Goal: Entertainment & Leisure: Consume media (video, audio)

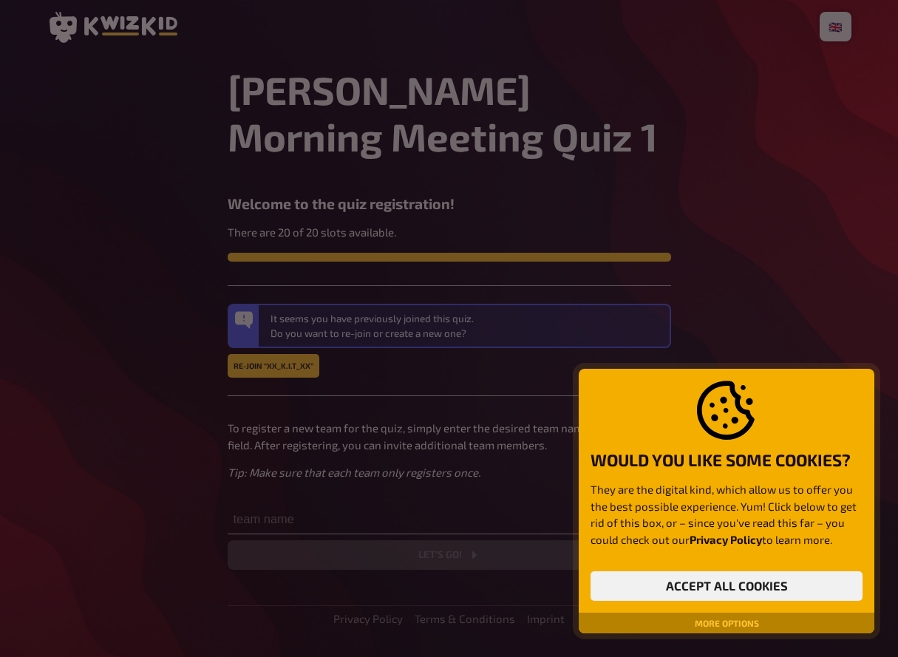
scroll to position [39, 0]
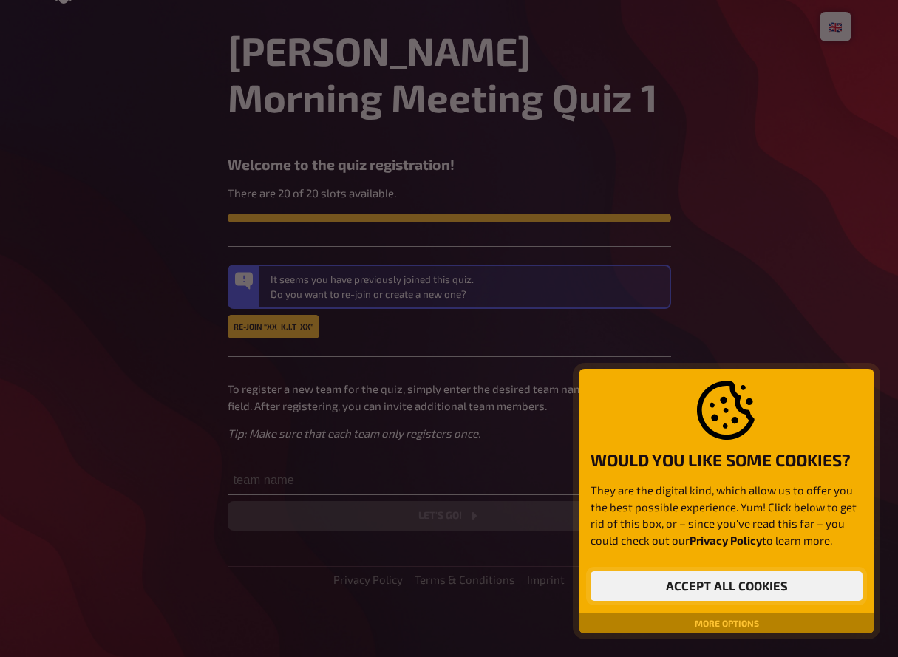
click at [722, 592] on button "Accept all cookies" at bounding box center [727, 586] width 272 height 30
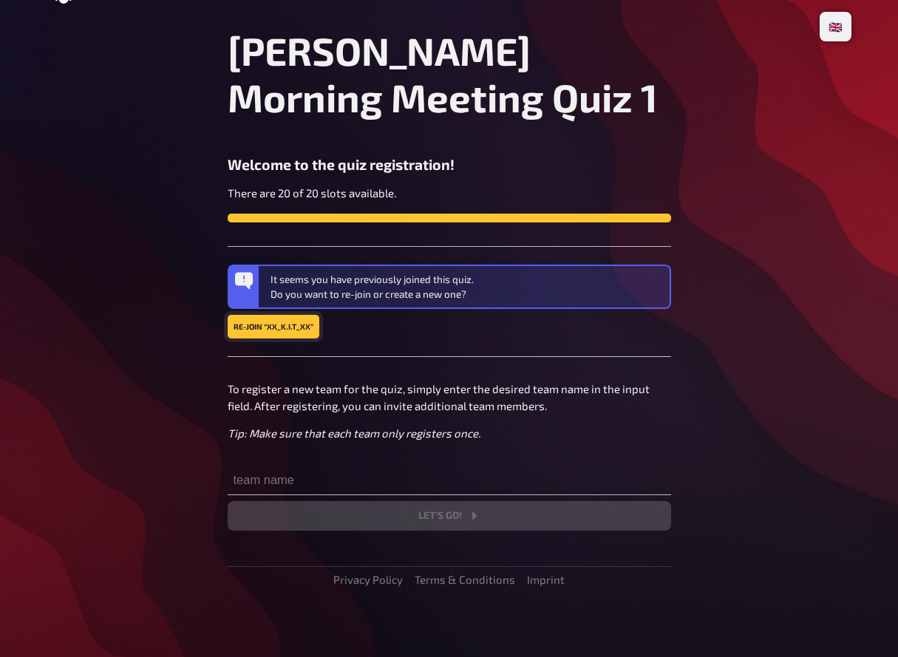
click at [296, 323] on button "Re-join “xX_K.I.T_Xx”" at bounding box center [274, 327] width 92 height 24
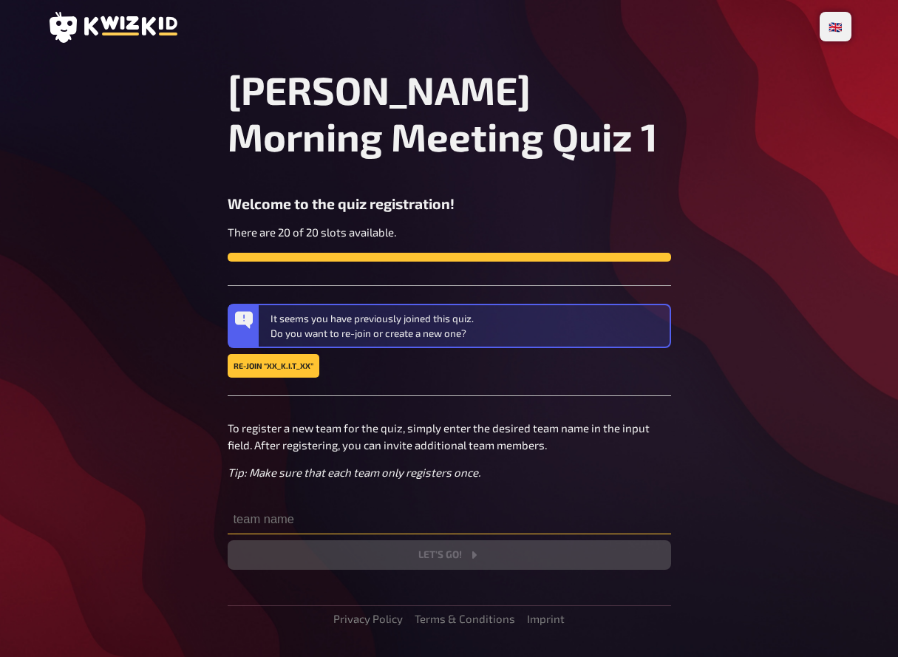
click at [305, 530] on input "text" at bounding box center [450, 520] width 444 height 30
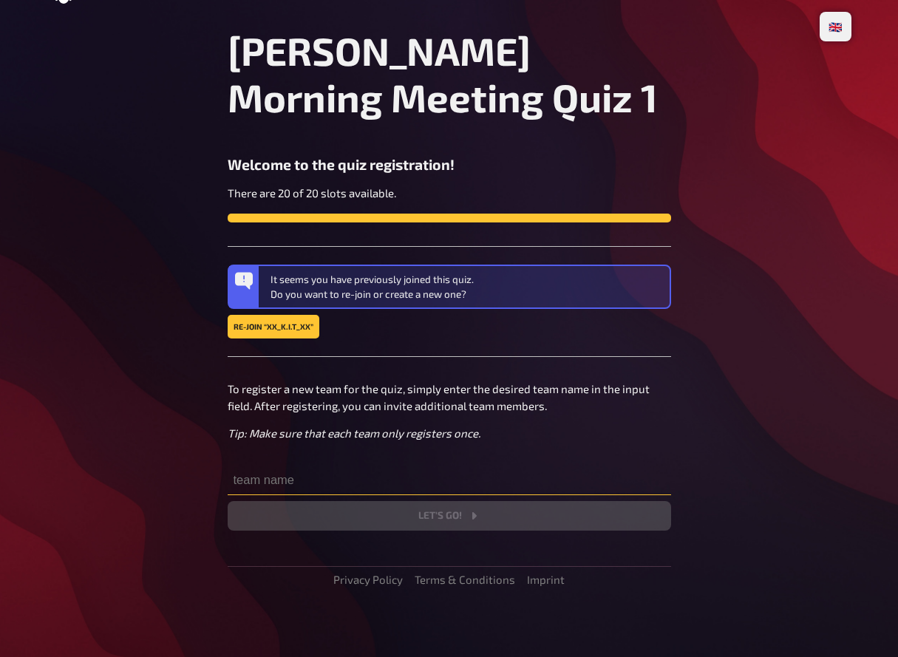
type input "c"
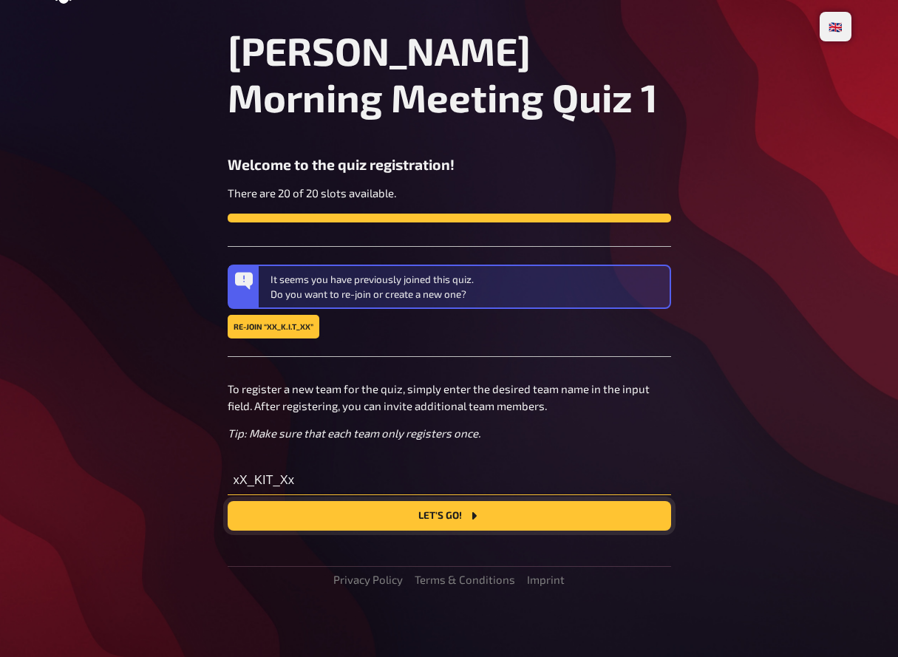
type input "xX_KIT_Xx"
click at [457, 524] on button "Let's go!" at bounding box center [450, 516] width 444 height 30
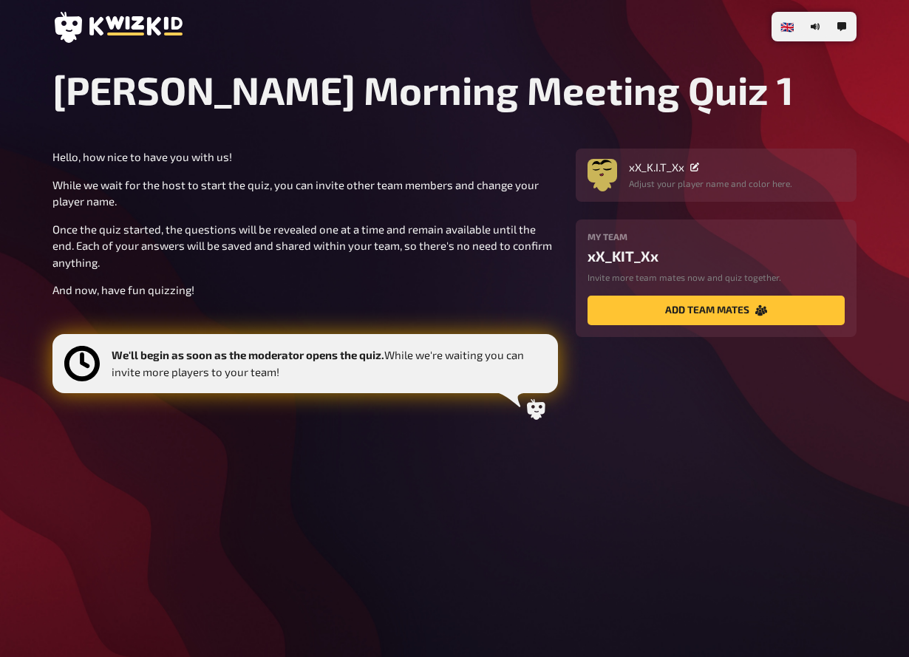
click at [702, 164] on div "xX_K.I.T_Xx" at bounding box center [710, 166] width 163 height 13
click at [694, 167] on icon at bounding box center [694, 167] width 9 height 9
click at [602, 166] on img "button" at bounding box center [603, 171] width 30 height 30
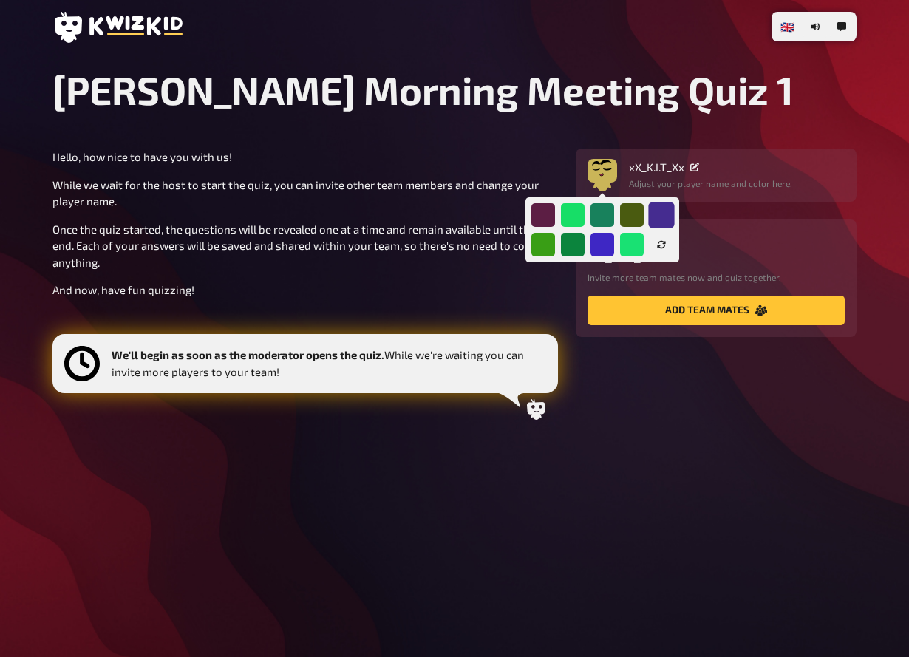
click at [661, 218] on div at bounding box center [661, 215] width 26 height 26
click at [597, 242] on div at bounding box center [602, 244] width 26 height 26
click at [666, 251] on button "button" at bounding box center [662, 245] width 24 height 24
click at [665, 246] on icon "button" at bounding box center [661, 244] width 9 height 9
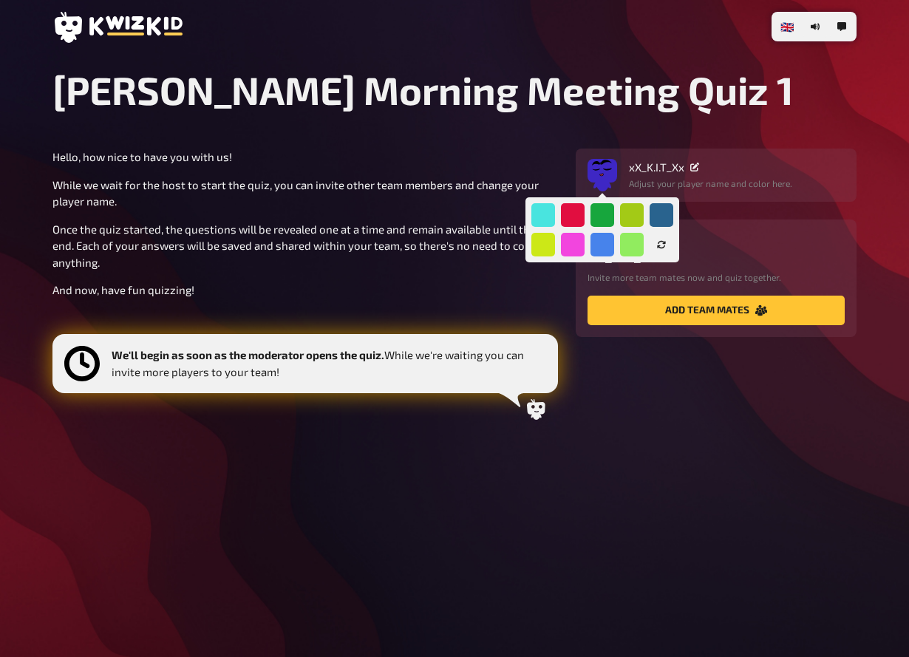
click at [665, 246] on icon "button" at bounding box center [661, 244] width 9 height 9
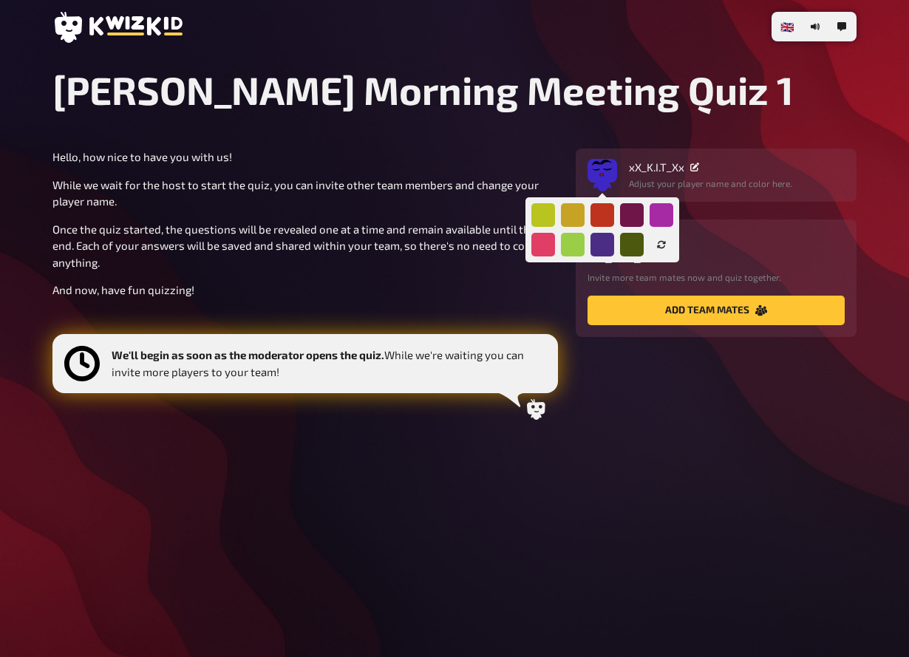
click at [665, 246] on icon "button" at bounding box center [661, 244] width 9 height 9
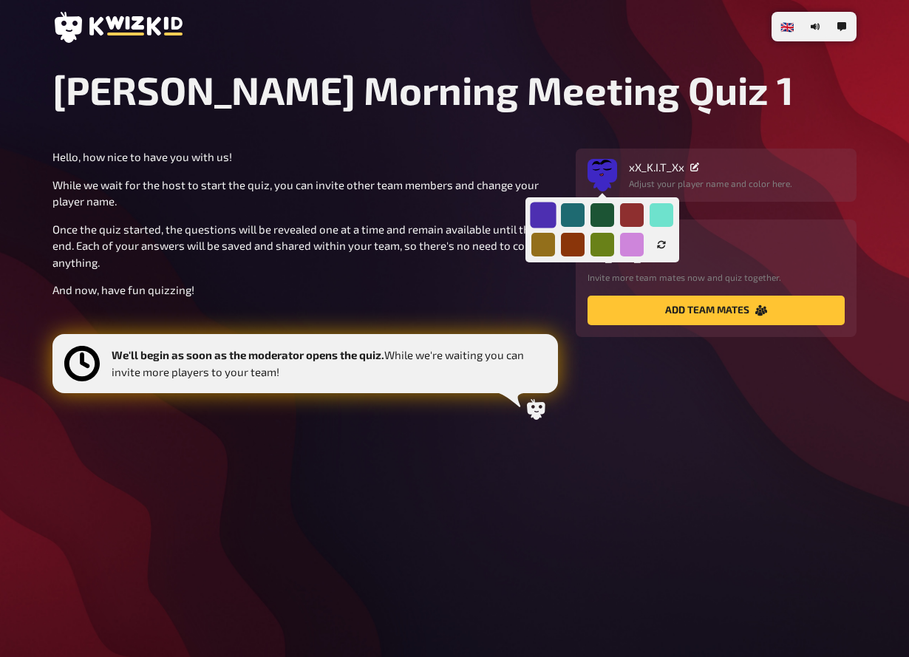
click at [542, 219] on div at bounding box center [543, 215] width 26 height 26
click at [668, 250] on button "button" at bounding box center [662, 245] width 24 height 24
click at [668, 245] on button "button" at bounding box center [662, 245] width 24 height 24
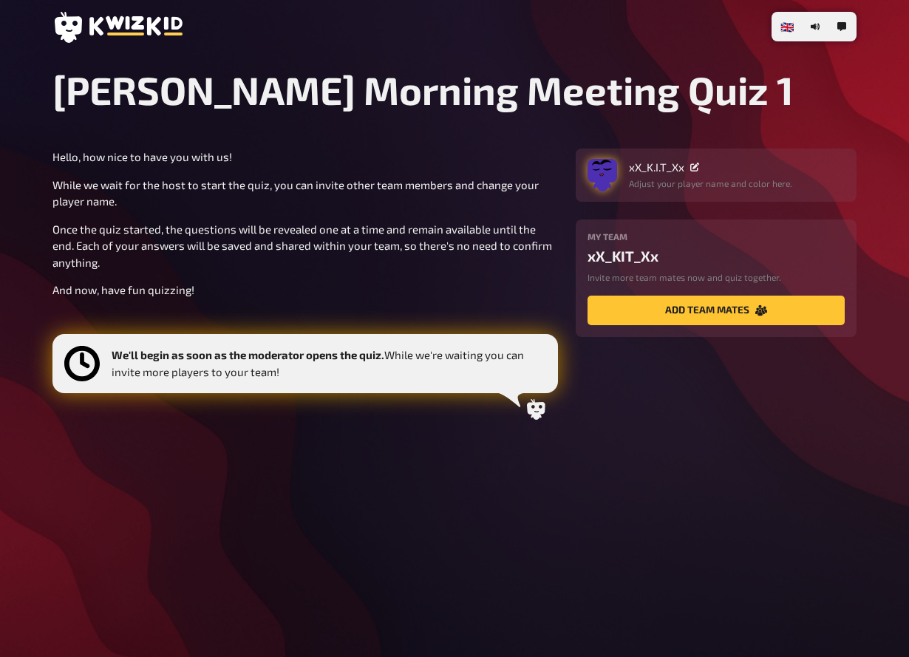
click at [604, 169] on img "button" at bounding box center [603, 171] width 30 height 30
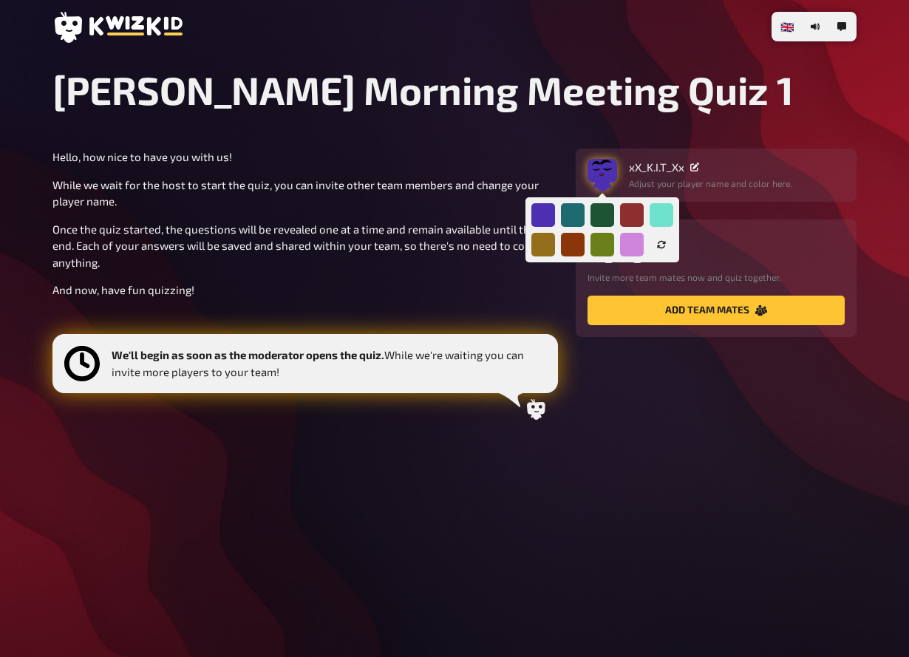
click at [604, 169] on img "button" at bounding box center [603, 171] width 30 height 30
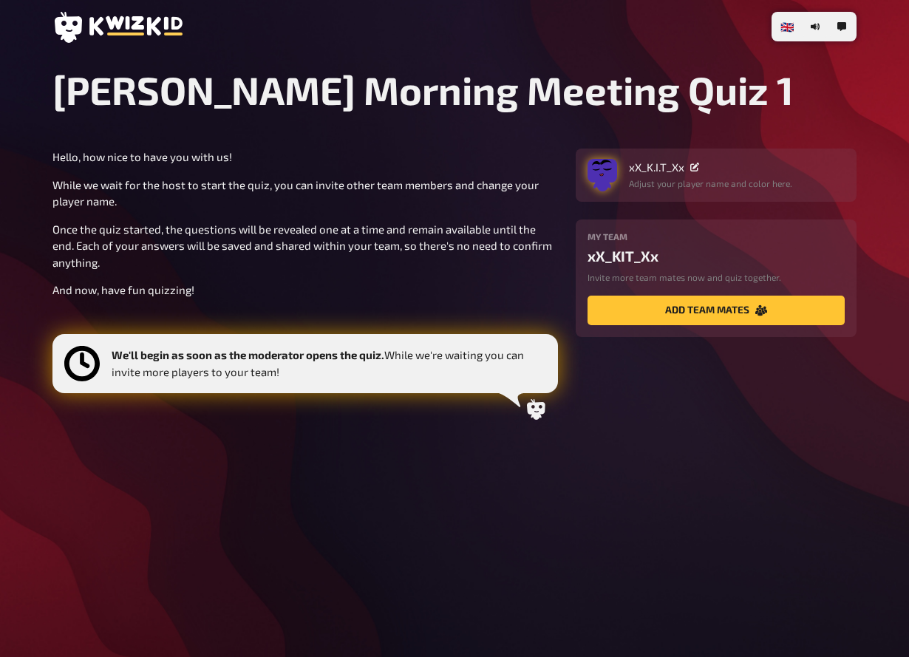
click at [606, 189] on icon "button" at bounding box center [602, 188] width 19 height 10
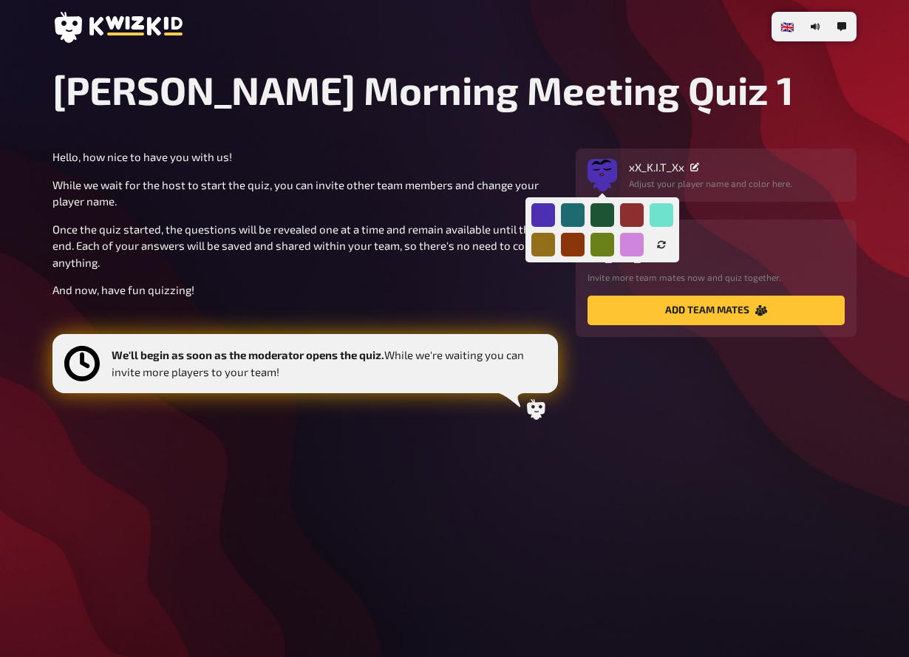
click at [656, 242] on button "button" at bounding box center [662, 245] width 24 height 24
click at [657, 245] on icon "button" at bounding box center [661, 244] width 9 height 9
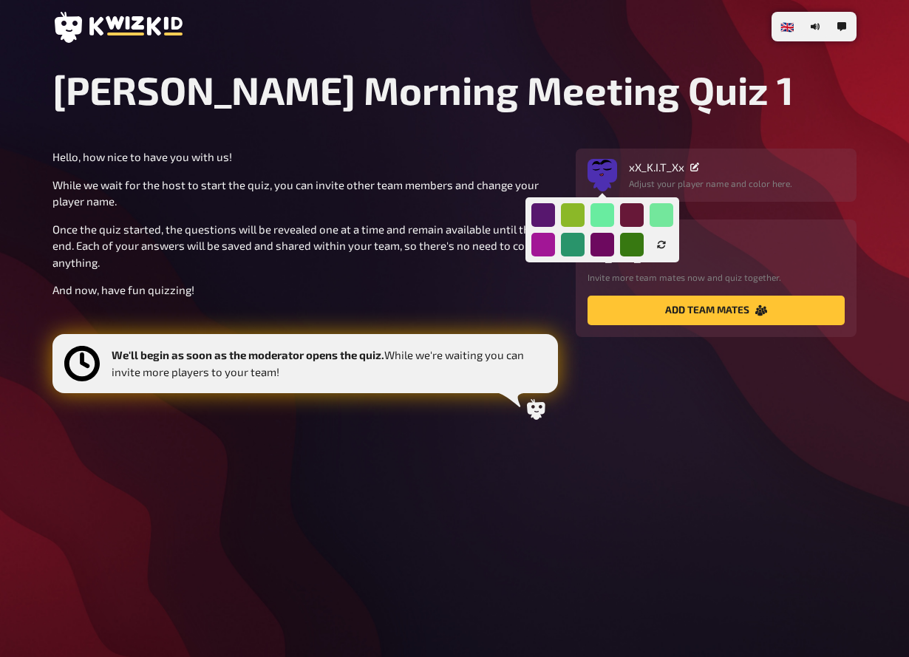
click at [657, 245] on icon "button" at bounding box center [661, 244] width 9 height 9
click at [605, 212] on div at bounding box center [602, 215] width 26 height 26
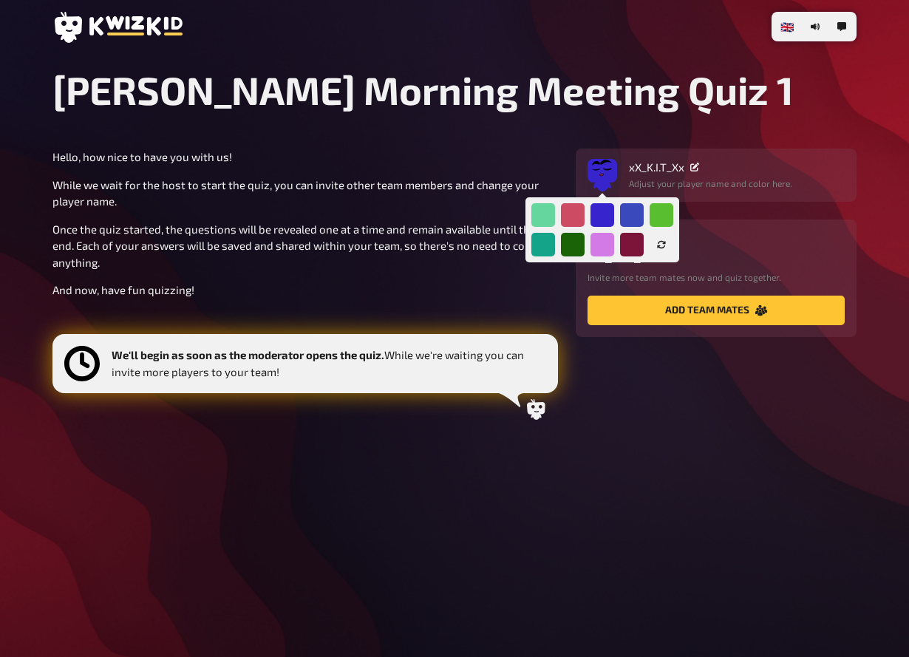
click at [711, 251] on div "xX_KIT_Xx" at bounding box center [716, 256] width 257 height 17
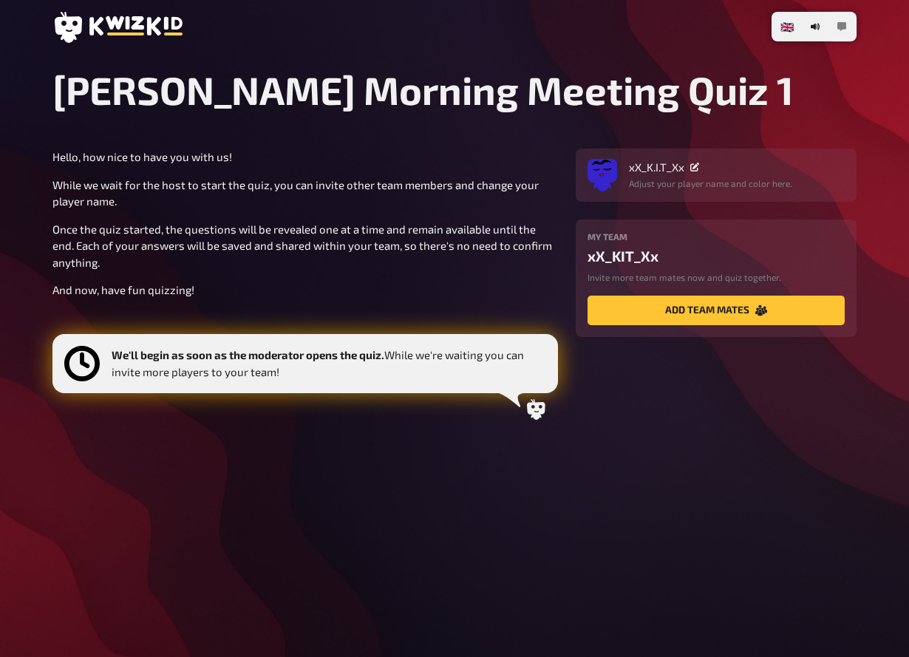
click at [848, 30] on button "button" at bounding box center [842, 27] width 24 height 24
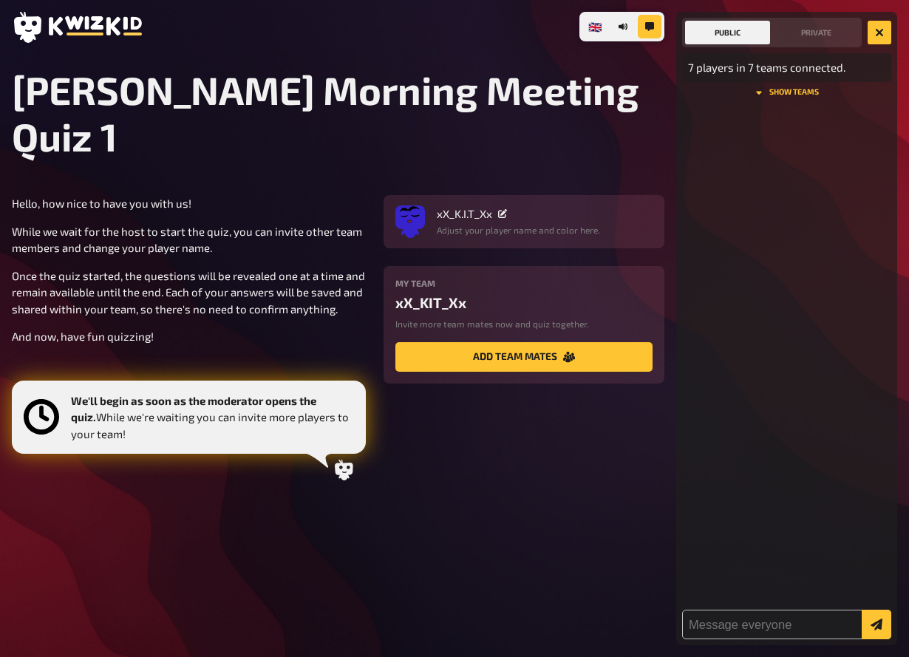
click at [790, 69] on p "7 players in 7 teams connected." at bounding box center [786, 67] width 197 height 17
click at [769, 91] on button "show teams" at bounding box center [786, 92] width 209 height 9
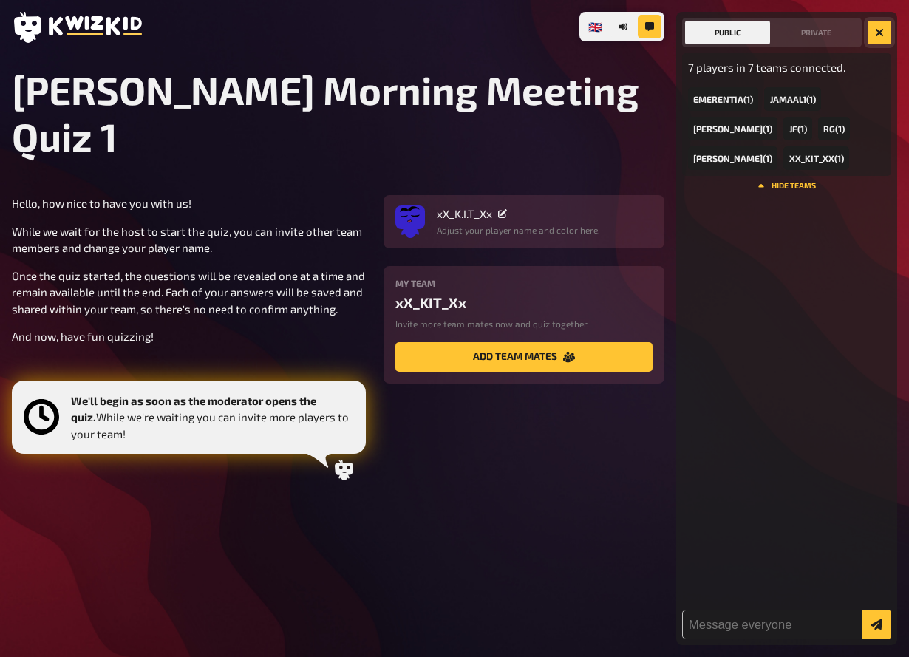
click at [873, 35] on button "button" at bounding box center [880, 33] width 24 height 24
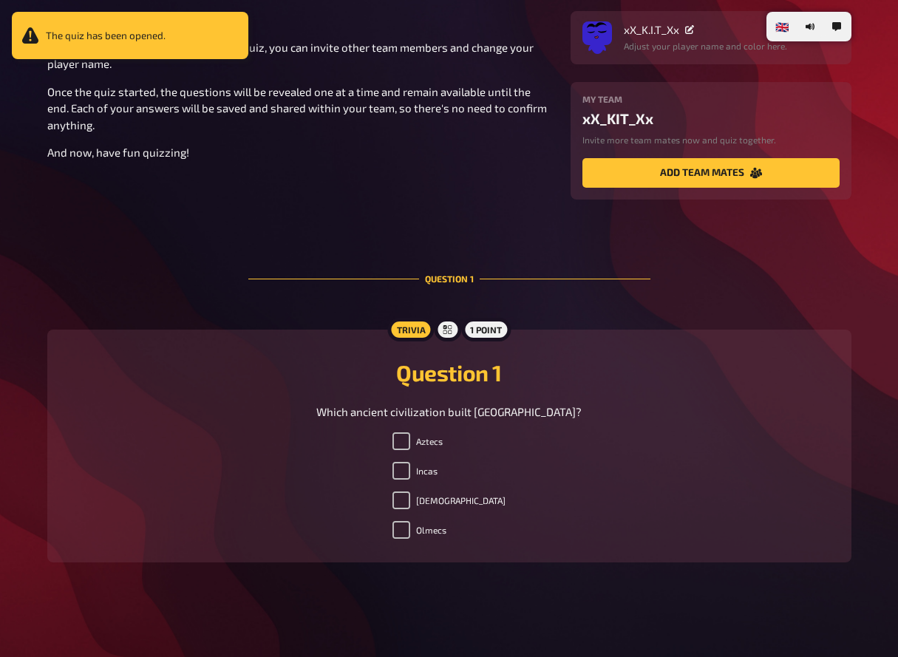
scroll to position [138, 0]
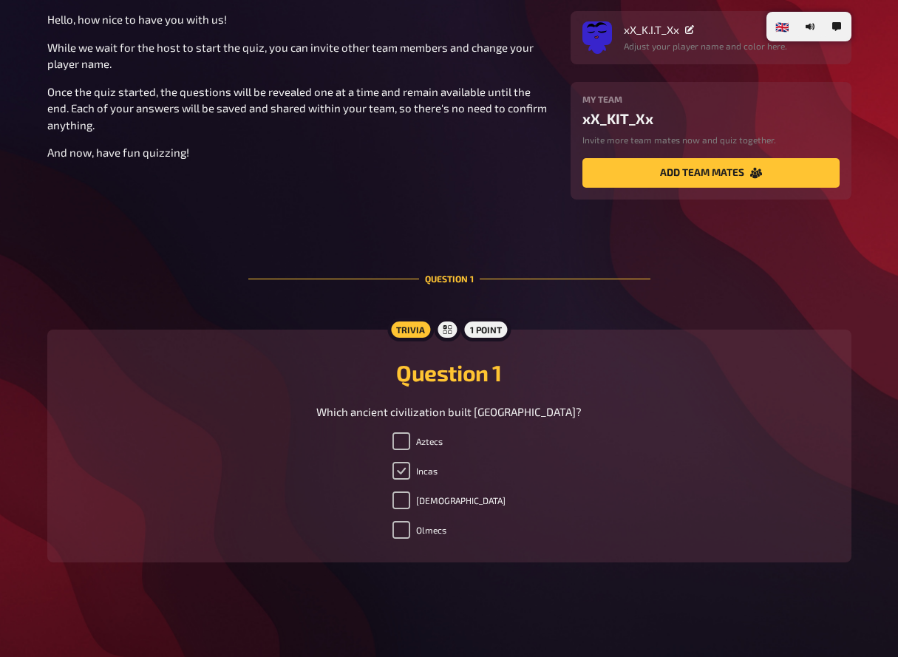
click at [410, 468] on input "Incas" at bounding box center [402, 471] width 18 height 18
checkbox input "true"
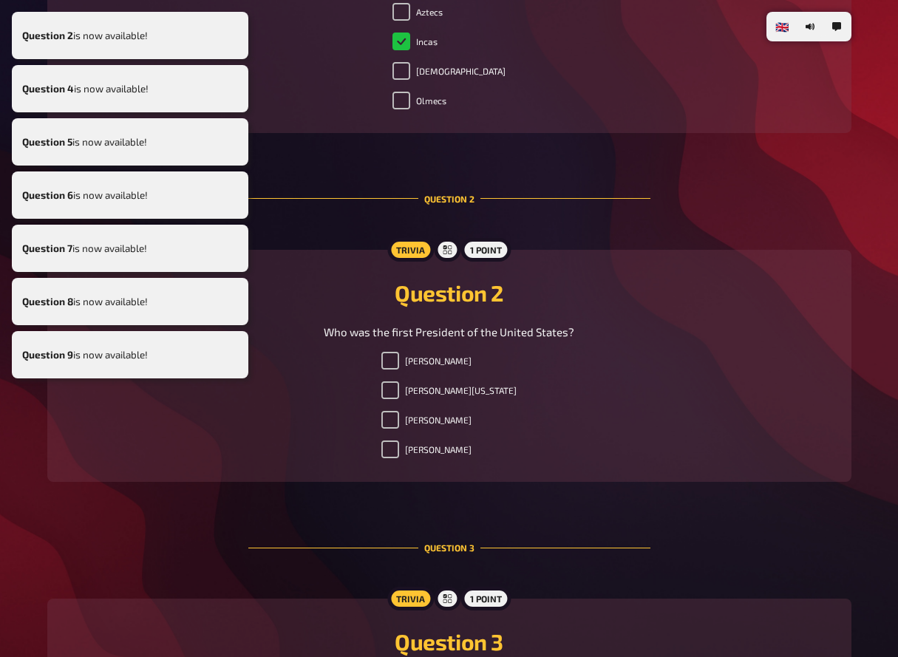
scroll to position [565, 0]
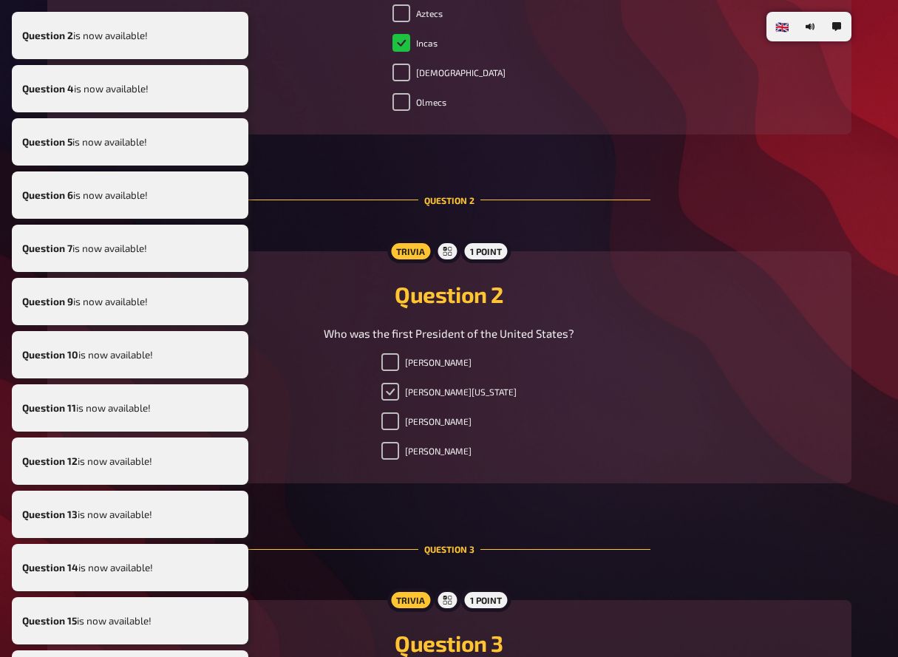
click at [399, 395] on input "[PERSON_NAME][US_STATE]" at bounding box center [390, 392] width 18 height 18
checkbox input "true"
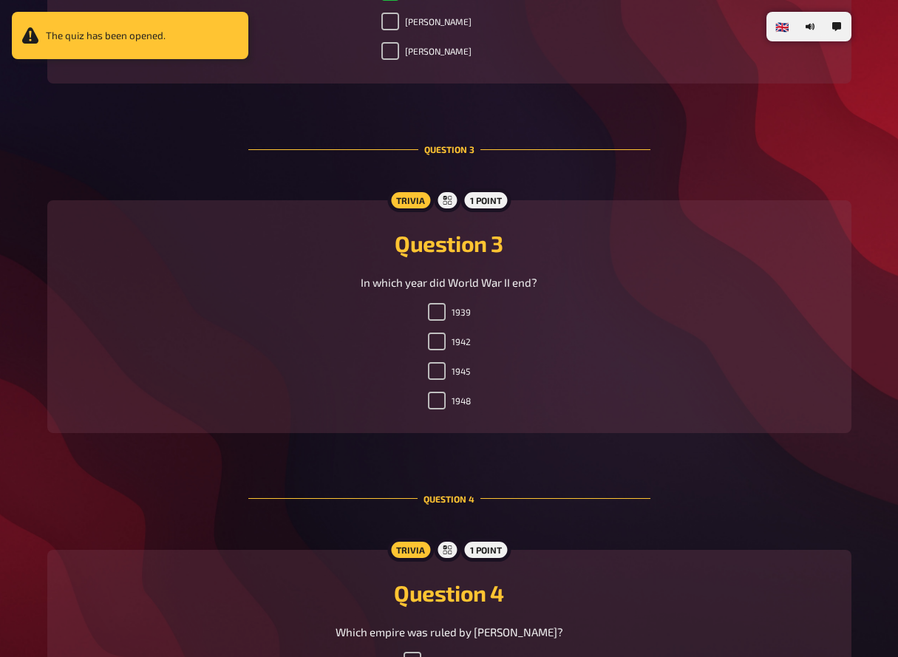
scroll to position [1014, 0]
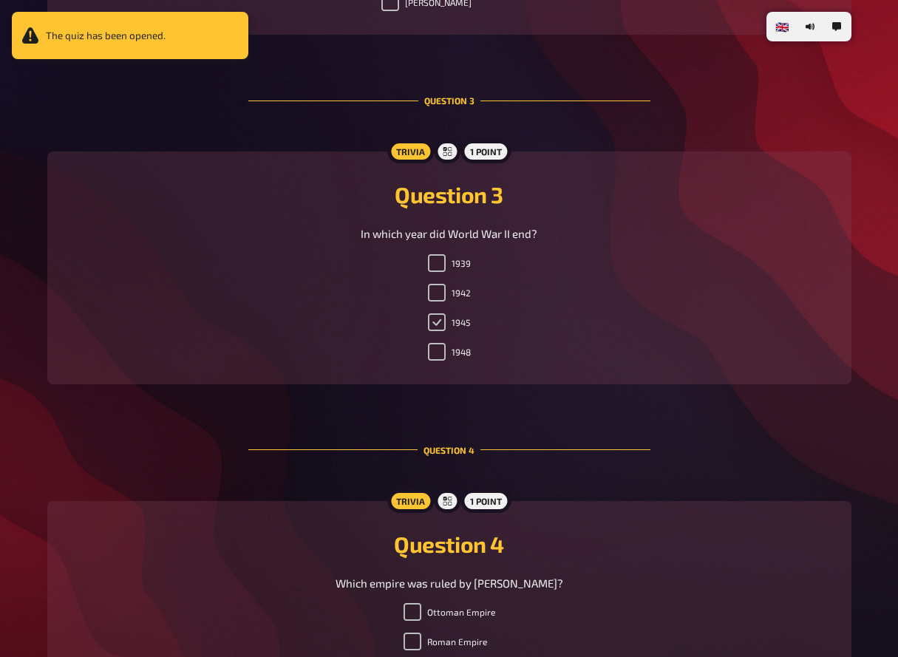
click at [439, 324] on input "1945" at bounding box center [437, 322] width 18 height 18
checkbox input "true"
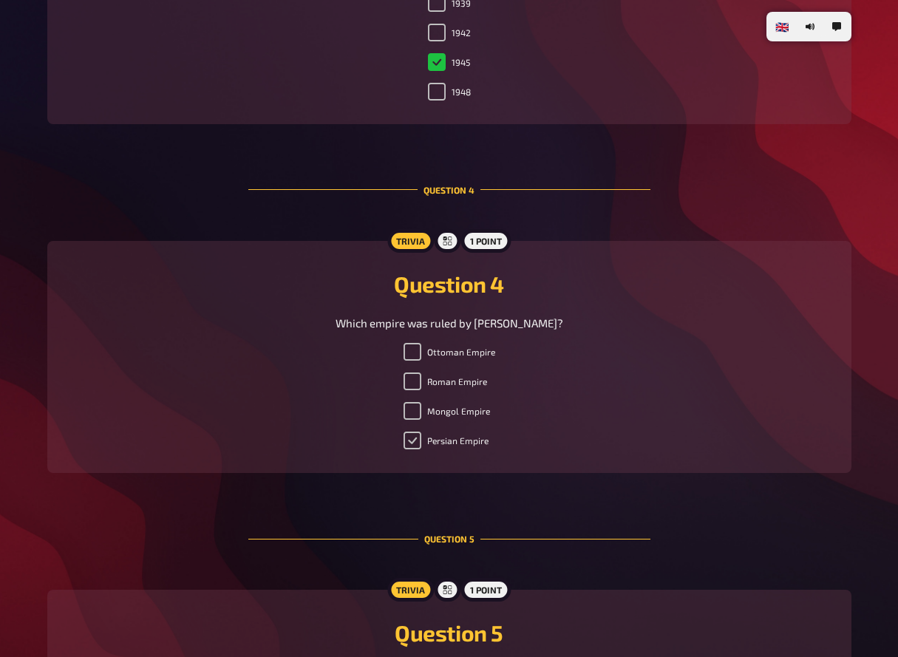
scroll to position [1305, 0]
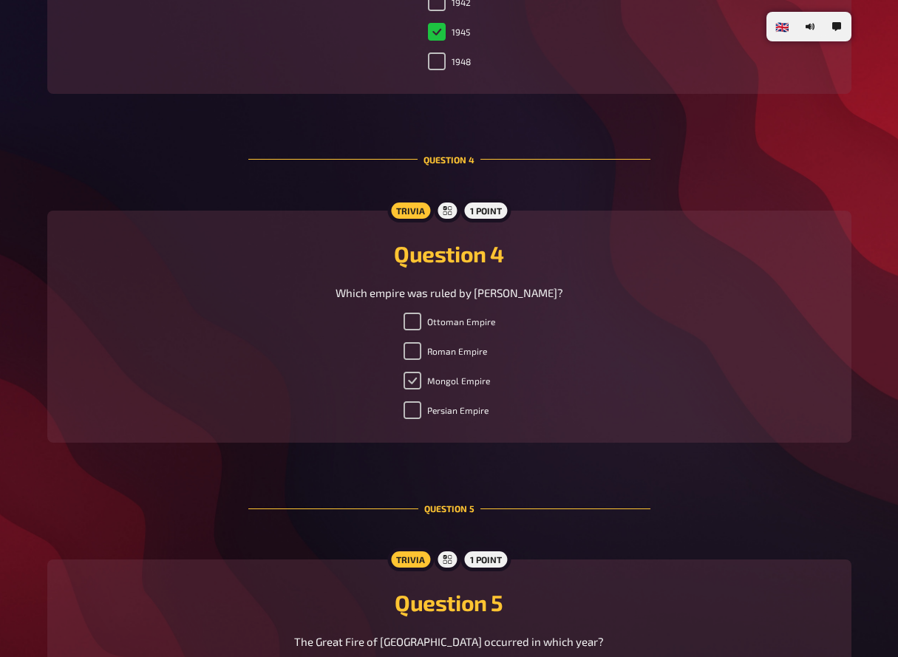
click at [416, 377] on input "Mongol Empire" at bounding box center [413, 381] width 18 height 18
checkbox input "true"
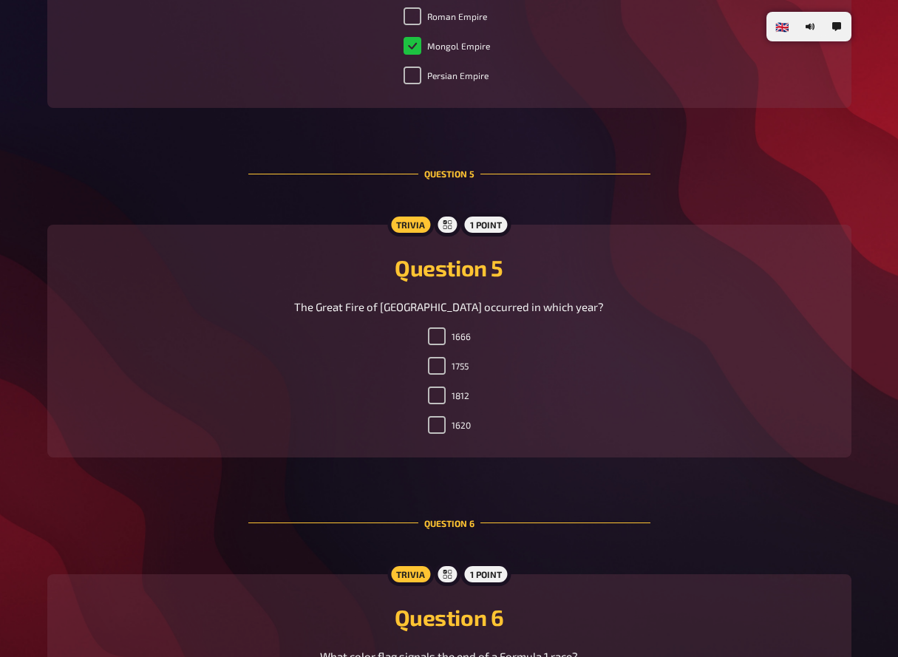
scroll to position [1640, 0]
click at [429, 336] on input "1666" at bounding box center [437, 336] width 18 height 18
checkbox input "true"
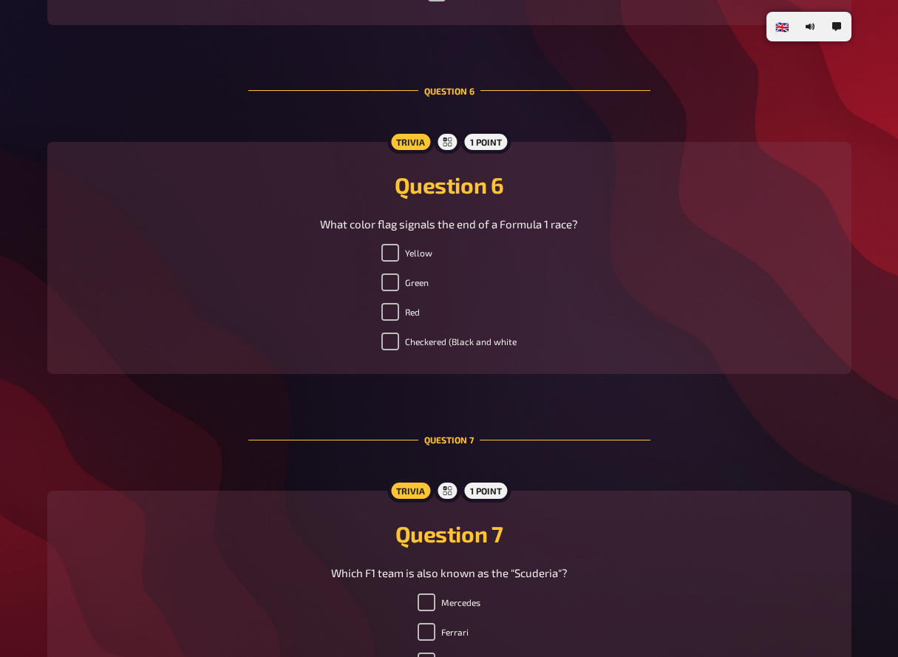
scroll to position [2076, 0]
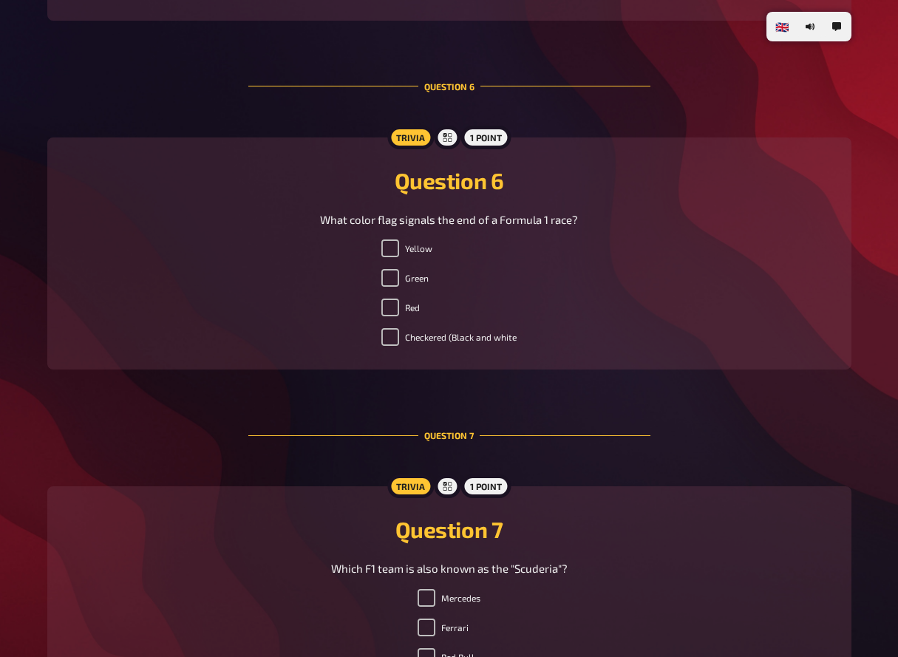
click at [400, 339] on label "Checkered (Black and white" at bounding box center [448, 337] width 135 height 18
click at [399, 339] on input "Checkered (Black and white" at bounding box center [390, 337] width 18 height 18
checkbox input "true"
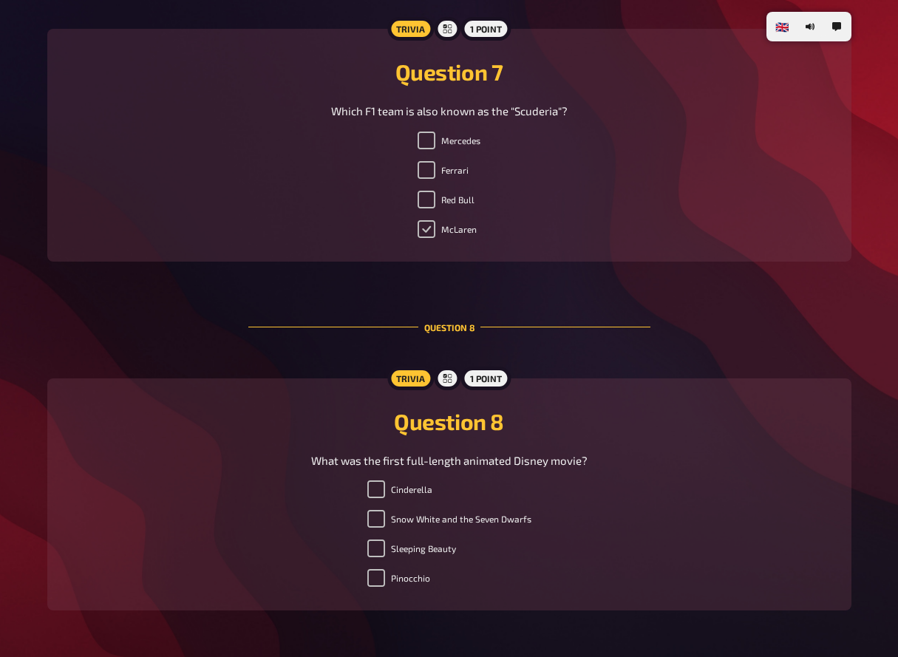
scroll to position [2531, 0]
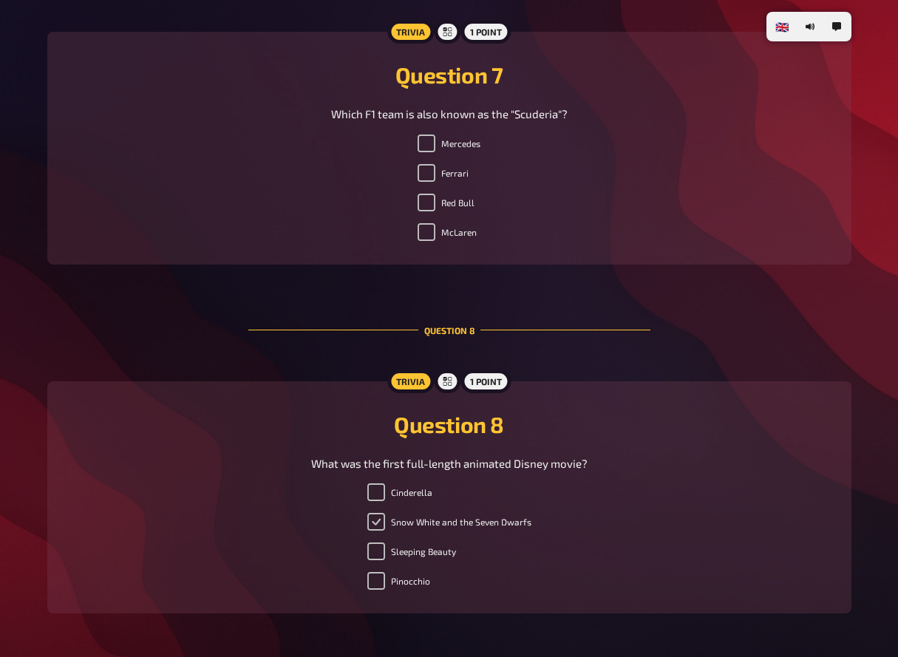
click at [377, 526] on input "Snow White and the Seven Dwarfs" at bounding box center [376, 522] width 18 height 18
checkbox input "true"
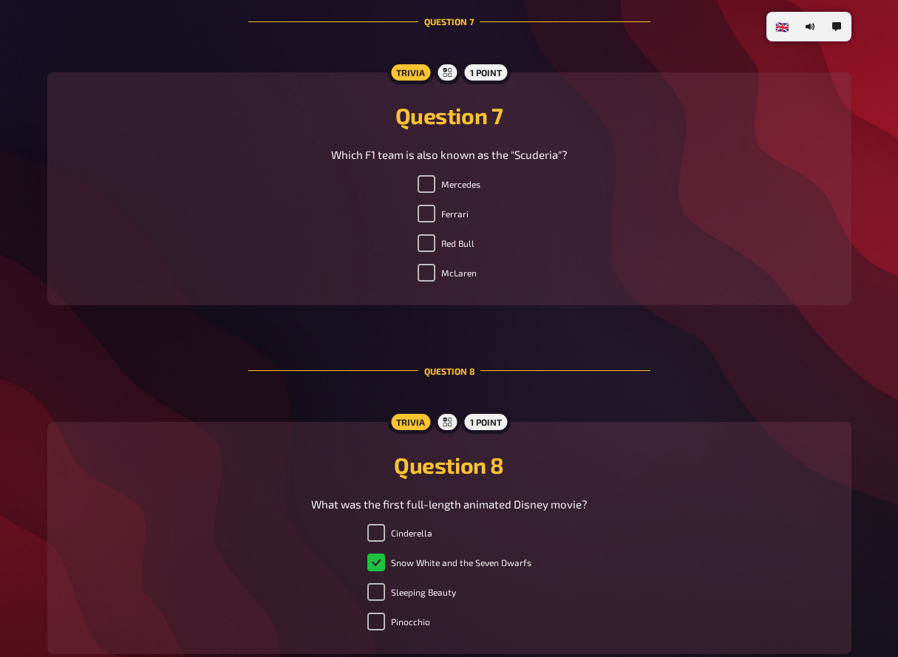
scroll to position [2489, 0]
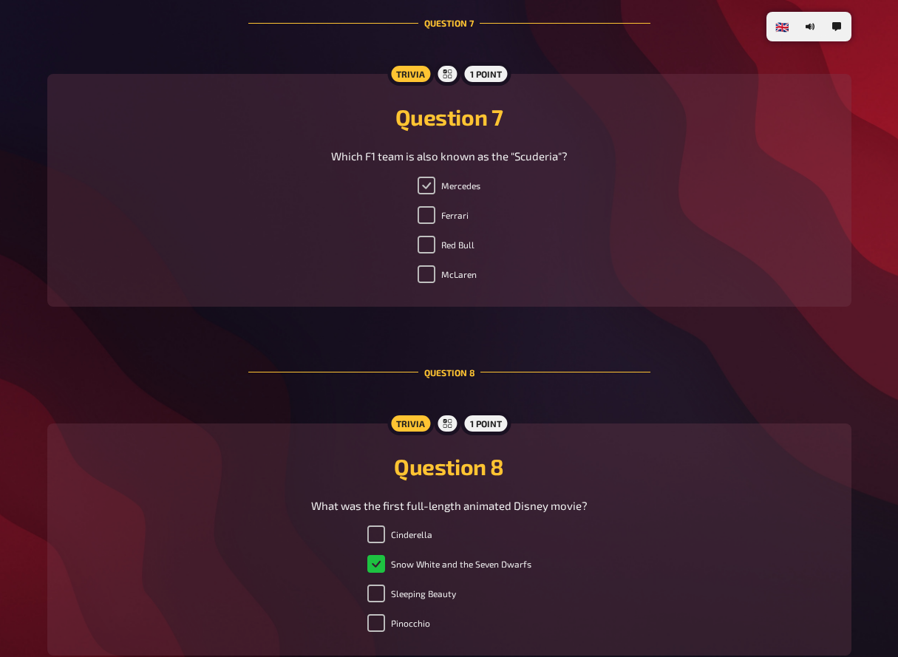
click at [424, 194] on input "Mercedes" at bounding box center [427, 186] width 18 height 18
checkbox input "true"
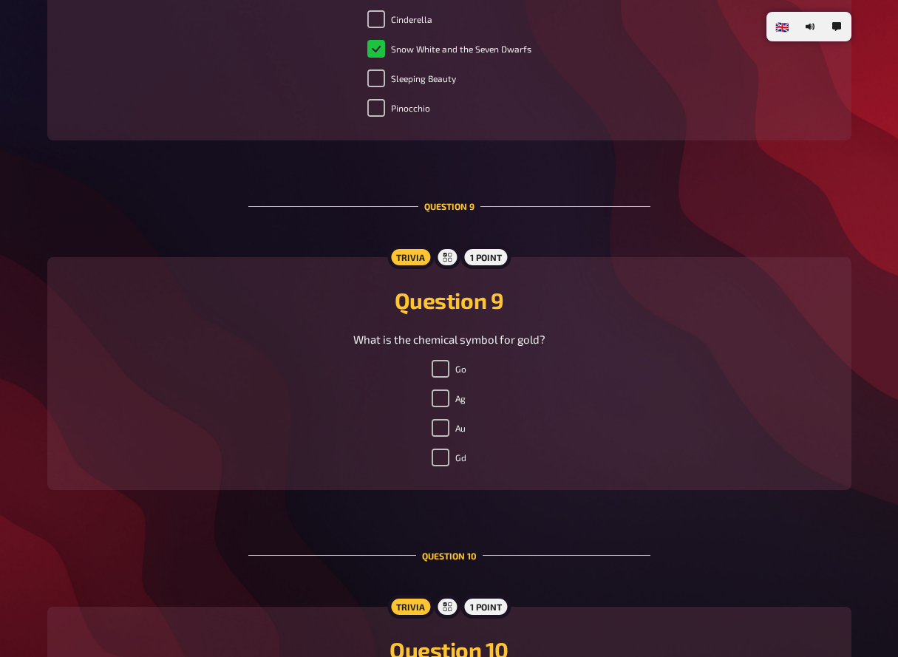
scroll to position [3038, 0]
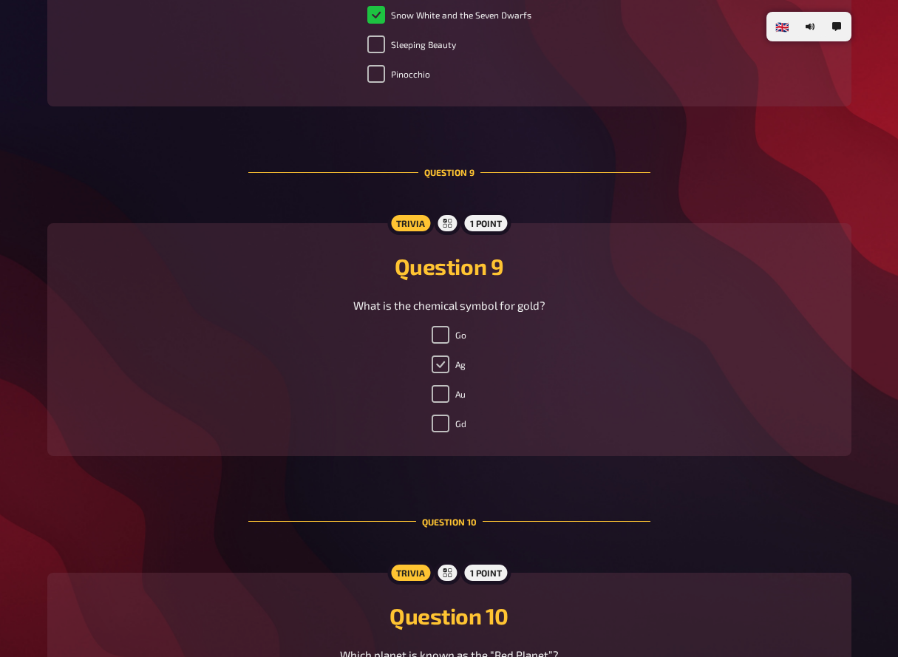
click at [441, 373] on input "Ag" at bounding box center [441, 365] width 18 height 18
checkbox input "true"
click at [441, 403] on input "Au" at bounding box center [441, 394] width 18 height 18
checkbox input "true"
checkbox input "false"
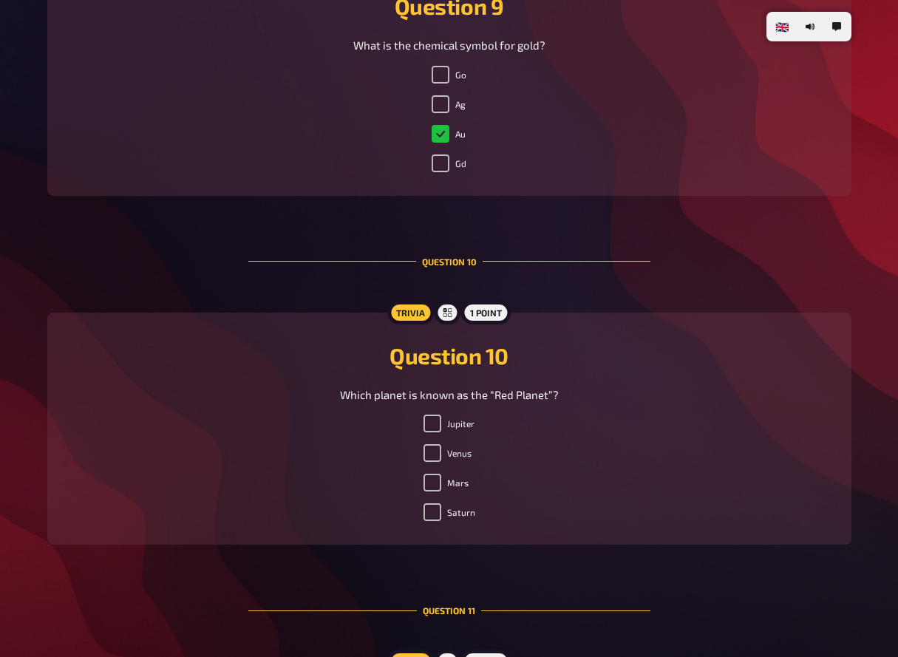
scroll to position [3310, 0]
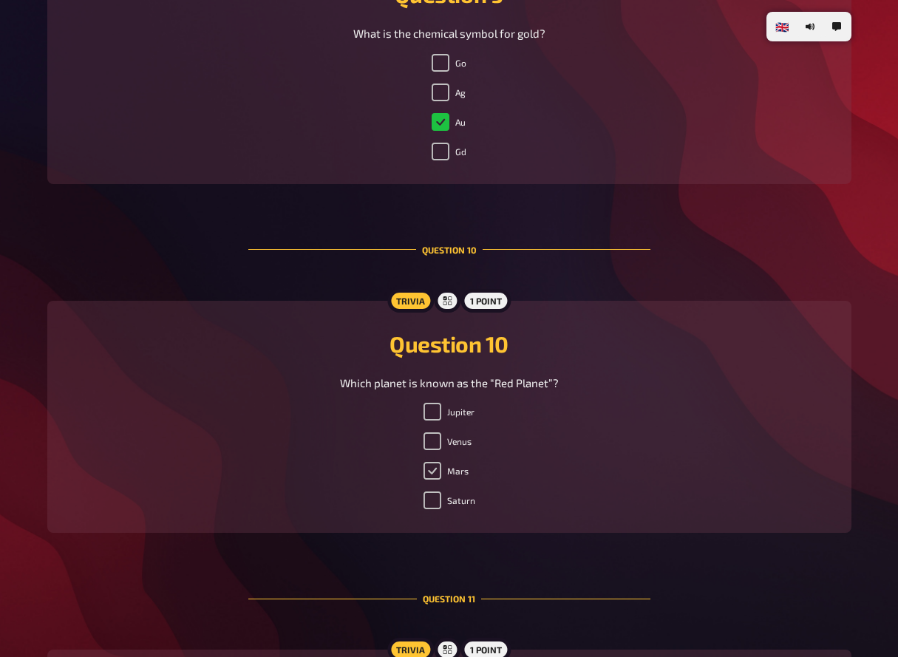
click at [431, 477] on input "Mars" at bounding box center [433, 471] width 18 height 18
checkbox input "true"
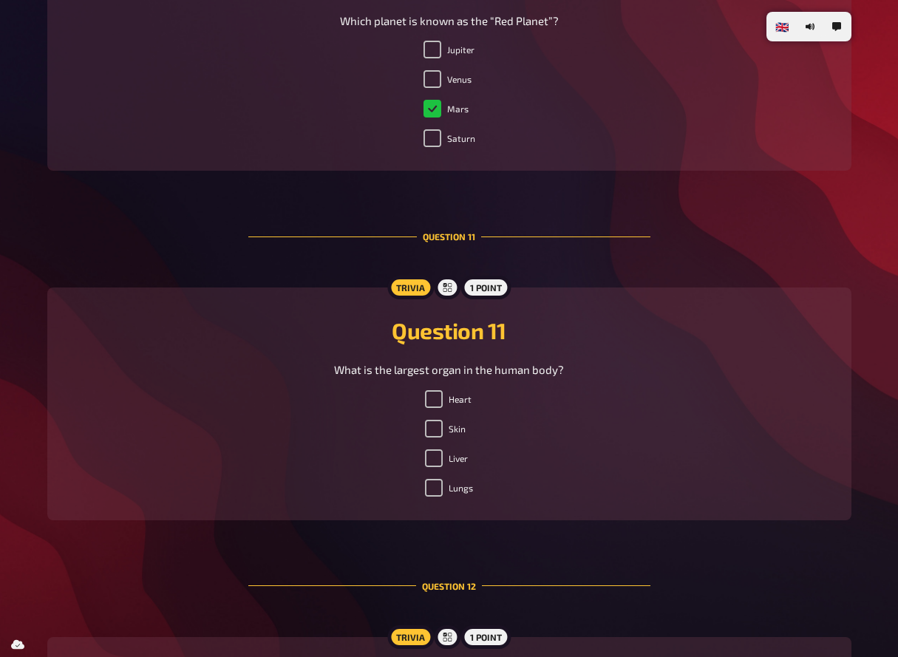
scroll to position [3675, 0]
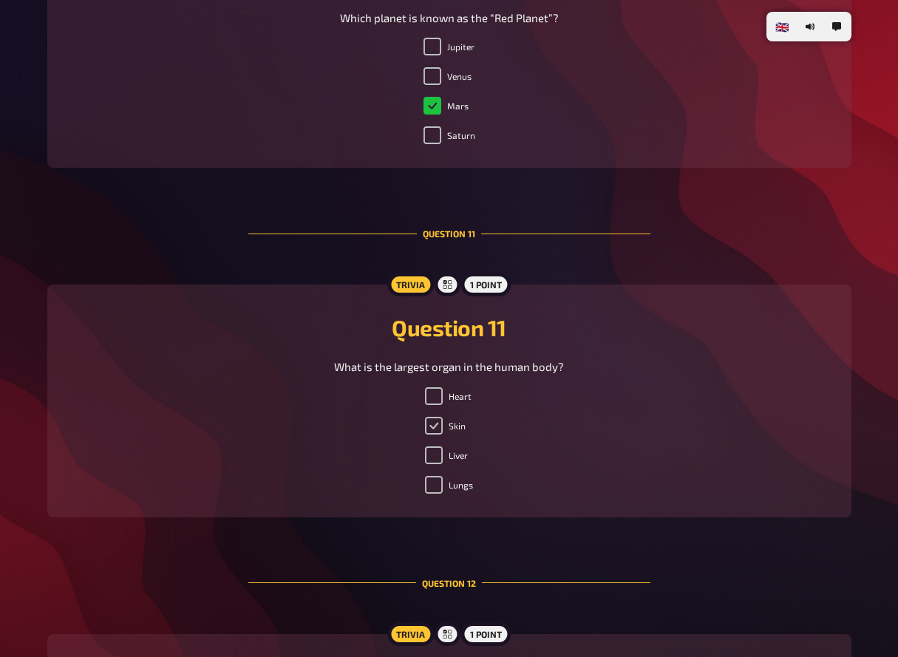
click at [432, 435] on input "Skin" at bounding box center [434, 426] width 18 height 18
checkbox input "true"
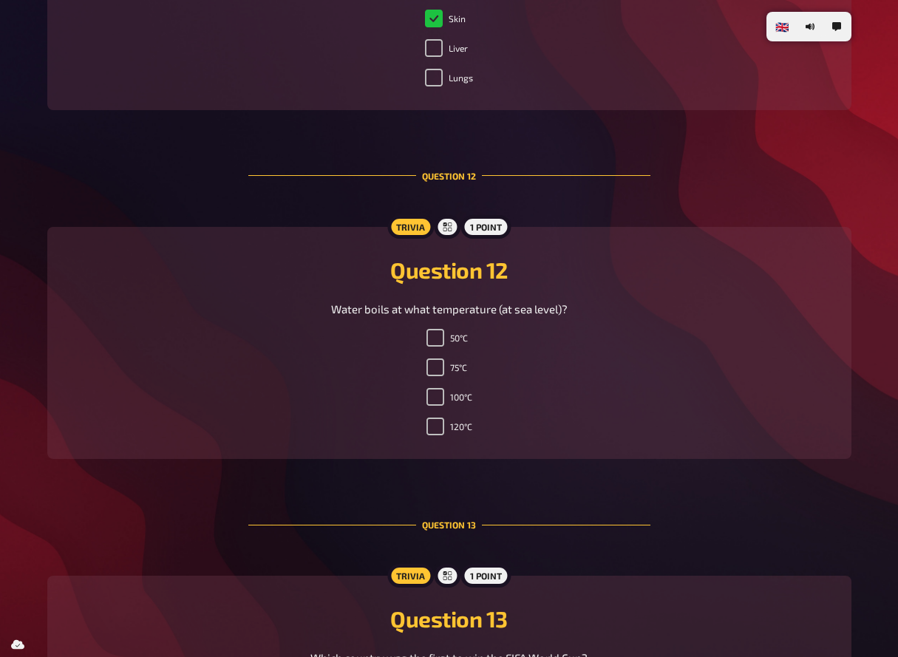
scroll to position [4108, 0]
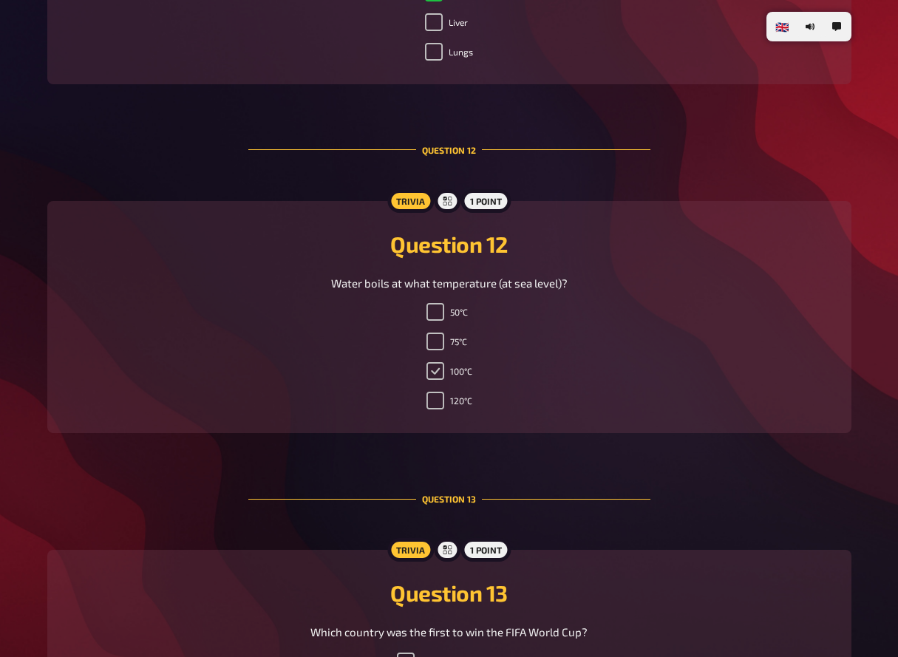
click at [436, 373] on input "100°C" at bounding box center [436, 371] width 18 height 18
checkbox input "true"
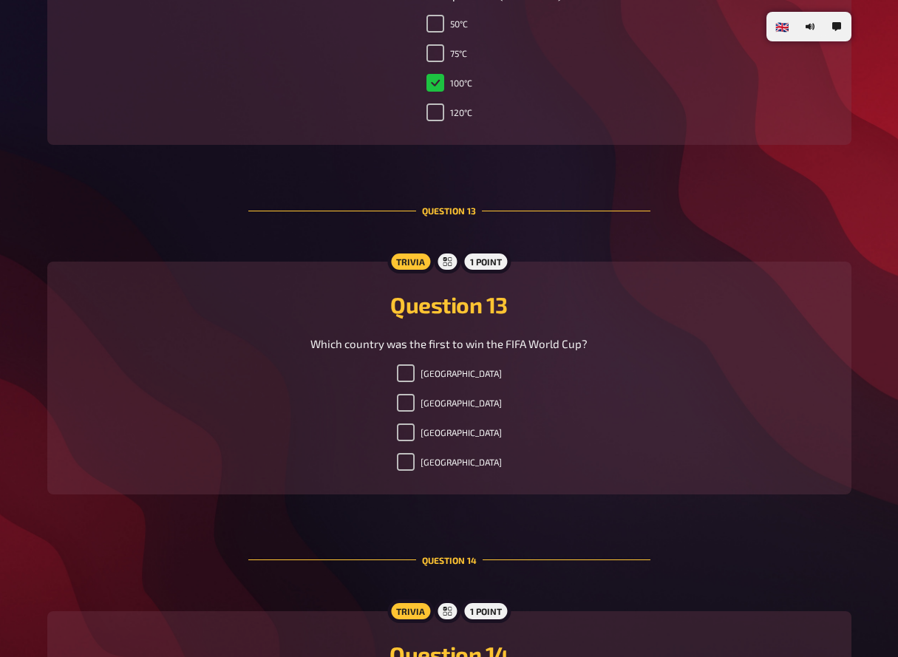
scroll to position [4467, 0]
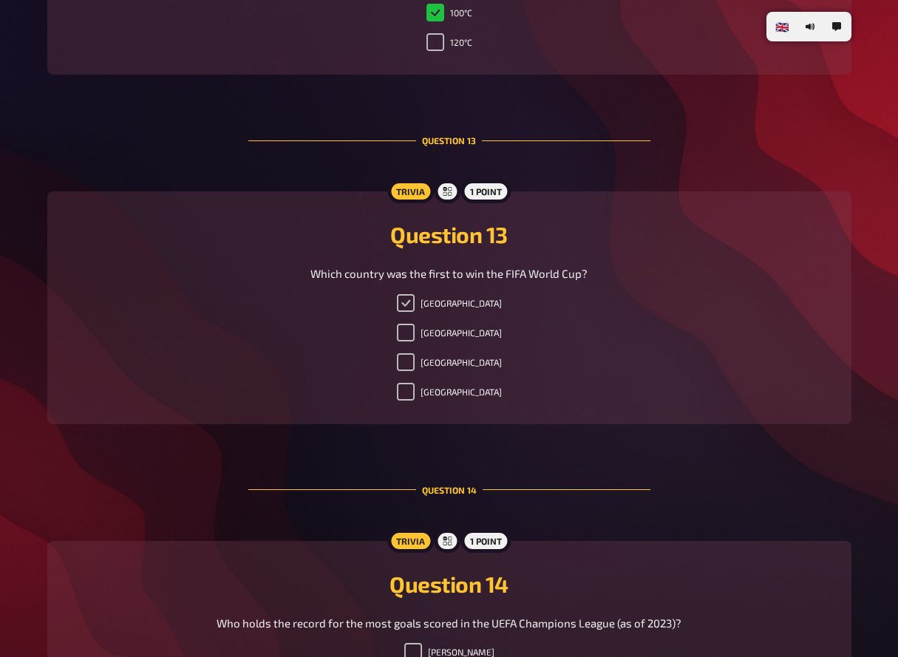
click at [415, 308] on input "[GEOGRAPHIC_DATA]" at bounding box center [406, 303] width 18 height 18
checkbox input "true"
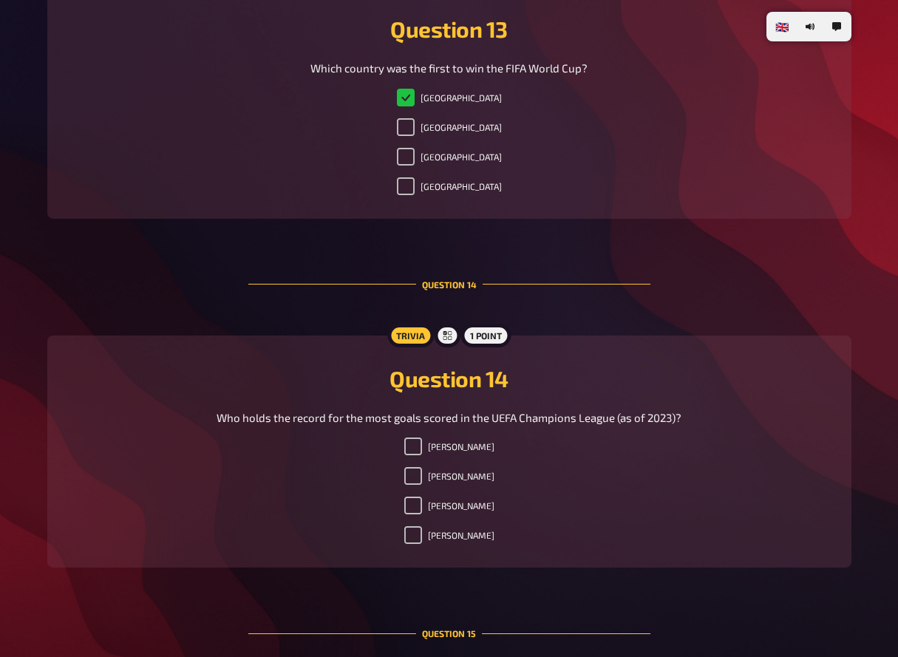
scroll to position [4763, 0]
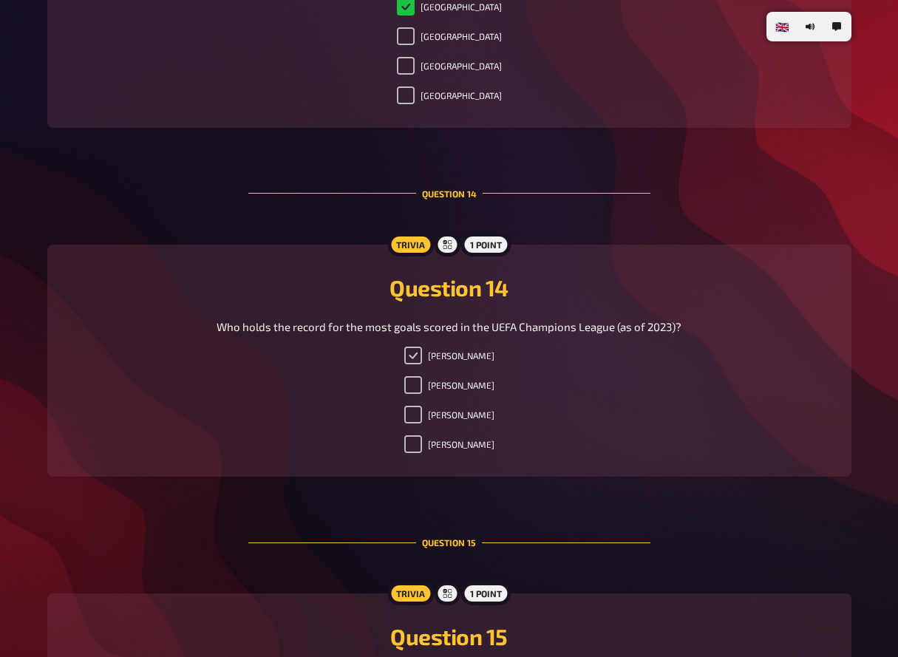
click at [405, 364] on input "[PERSON_NAME]" at bounding box center [413, 356] width 18 height 18
checkbox input "true"
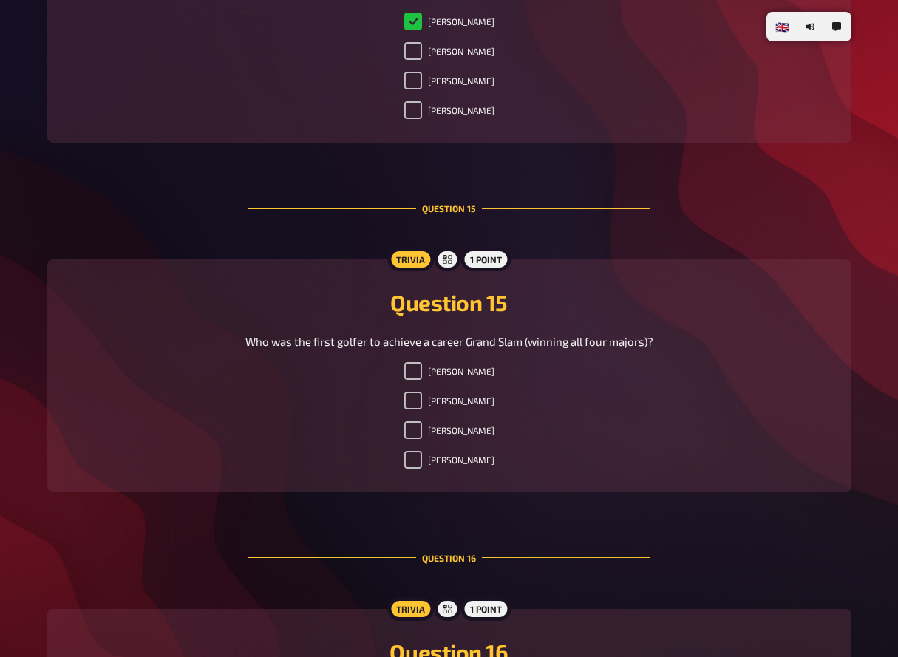
scroll to position [5102, 0]
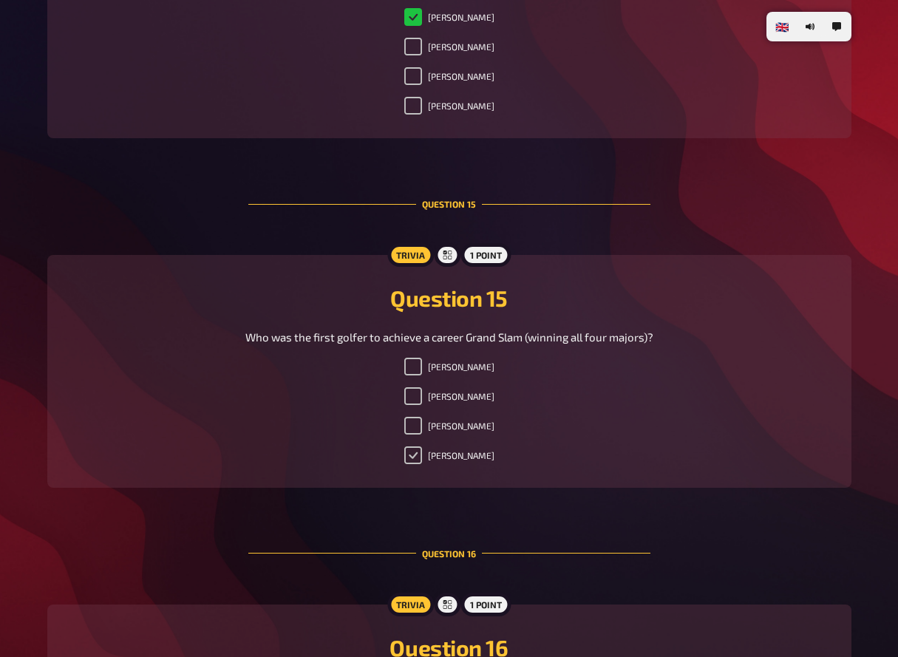
click at [422, 464] on input "[PERSON_NAME]" at bounding box center [413, 455] width 18 height 18
checkbox input "true"
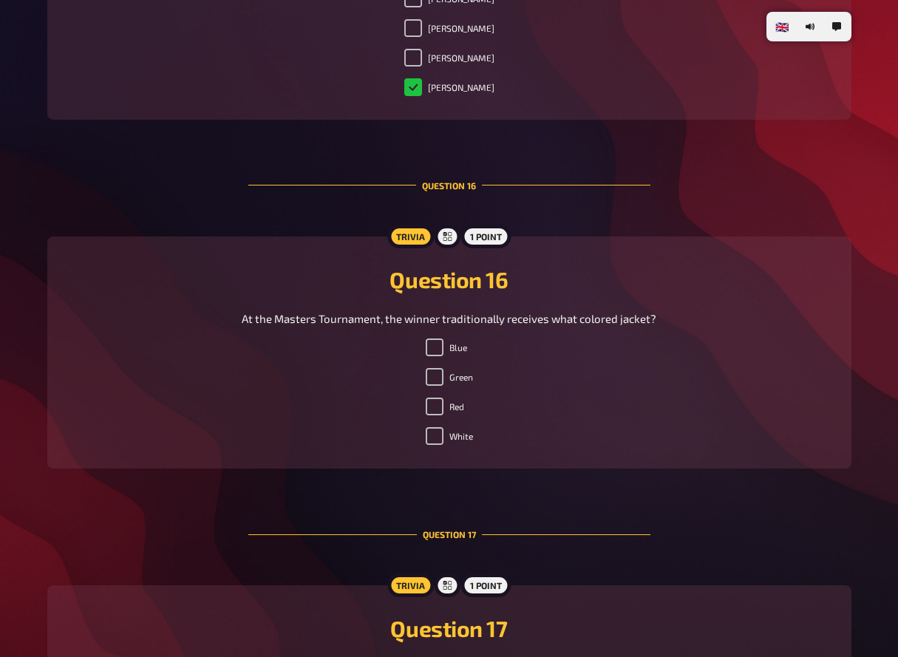
scroll to position [5471, 0]
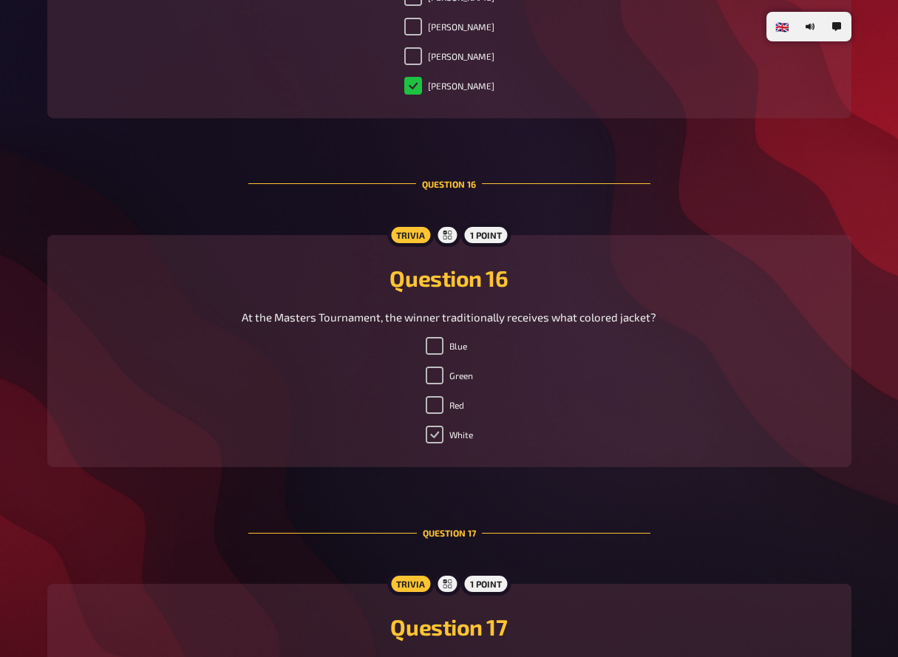
click at [429, 441] on input "White" at bounding box center [435, 435] width 18 height 18
checkbox input "true"
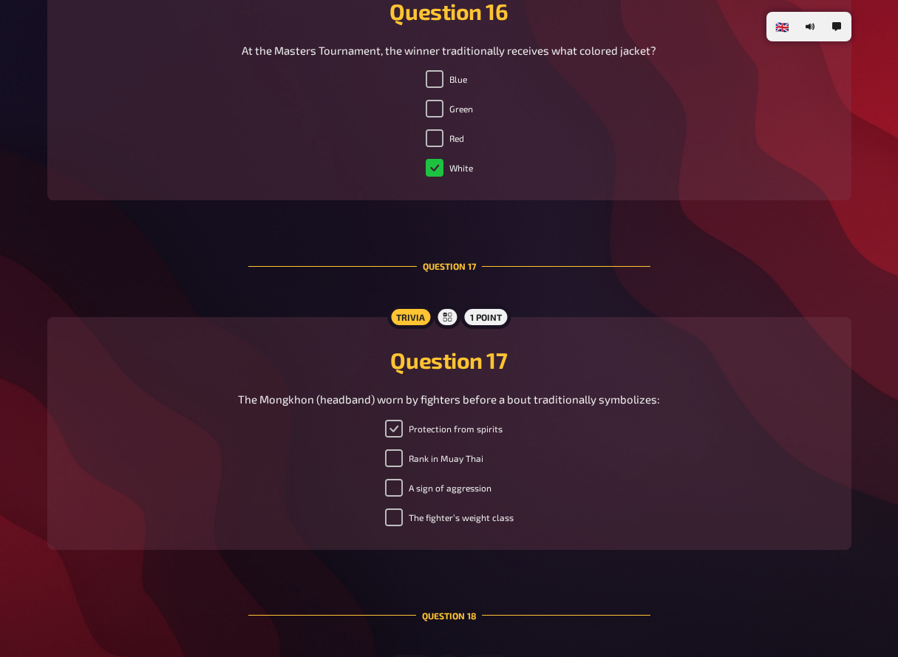
scroll to position [5759, 0]
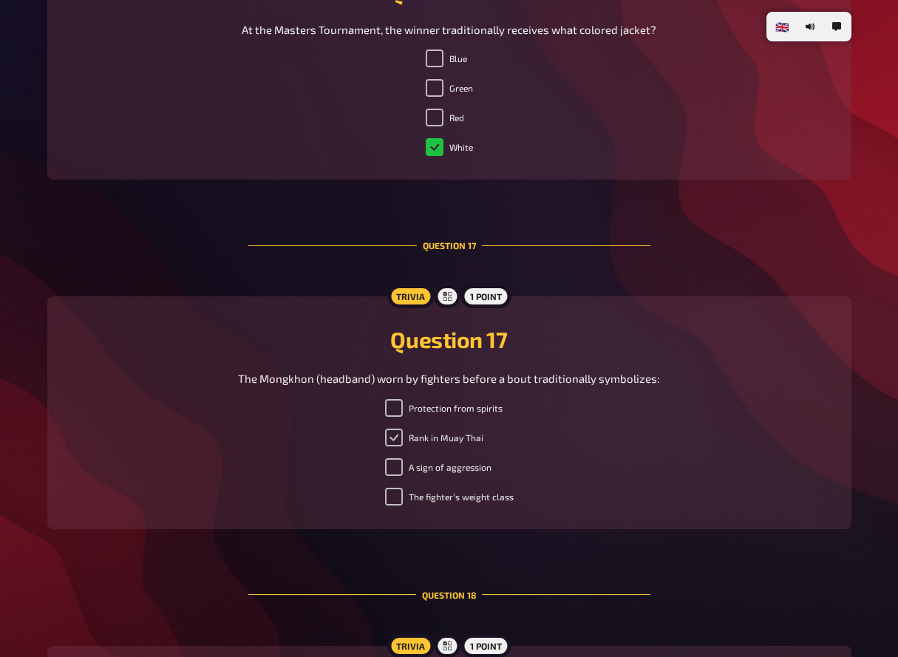
click at [395, 440] on input "Rank in Muay Thai" at bounding box center [394, 438] width 18 height 18
checkbox input "true"
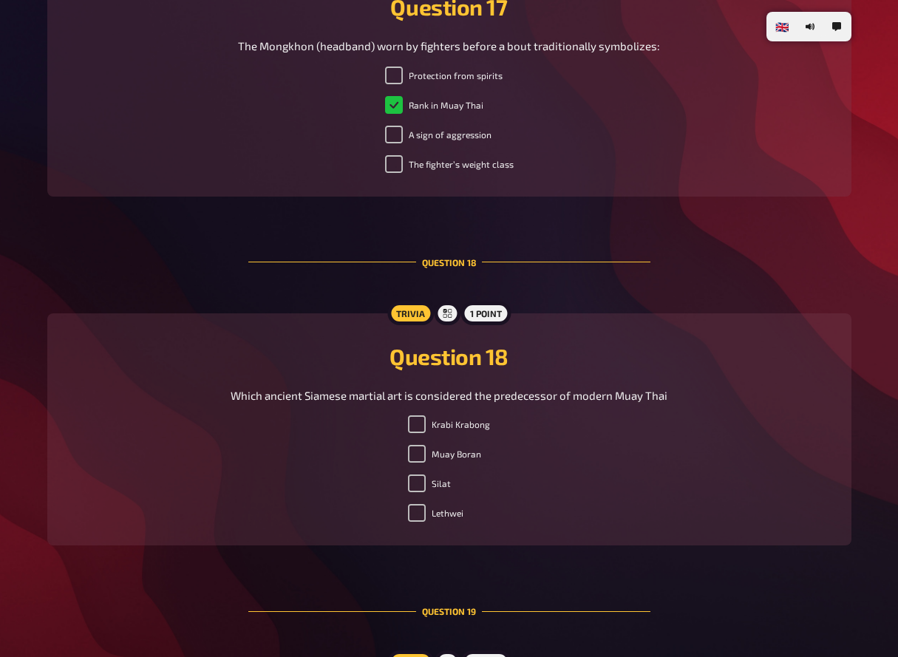
scroll to position [6087, 0]
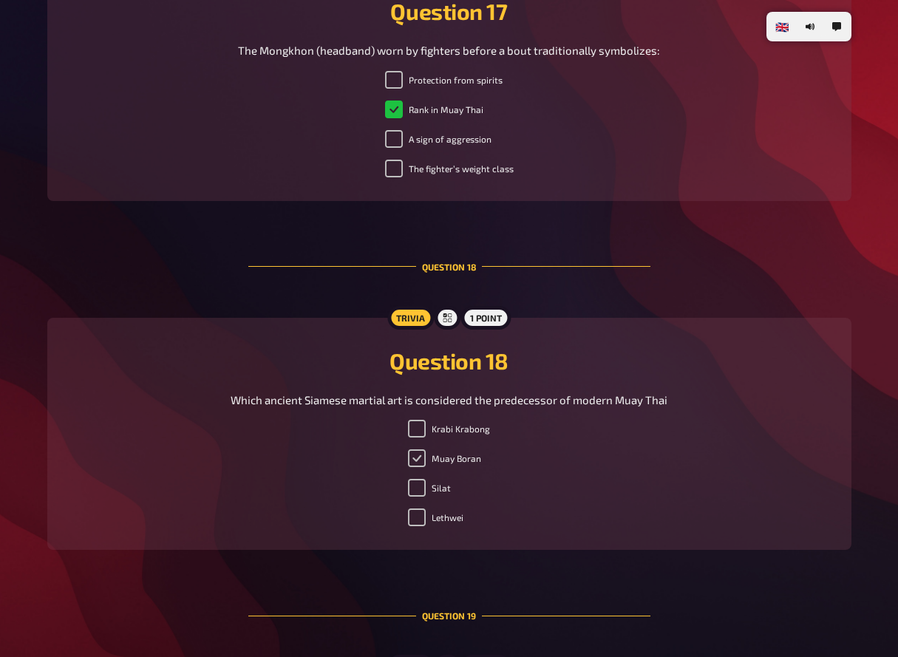
click at [422, 461] on input "Muay Boran" at bounding box center [417, 458] width 18 height 18
checkbox input "true"
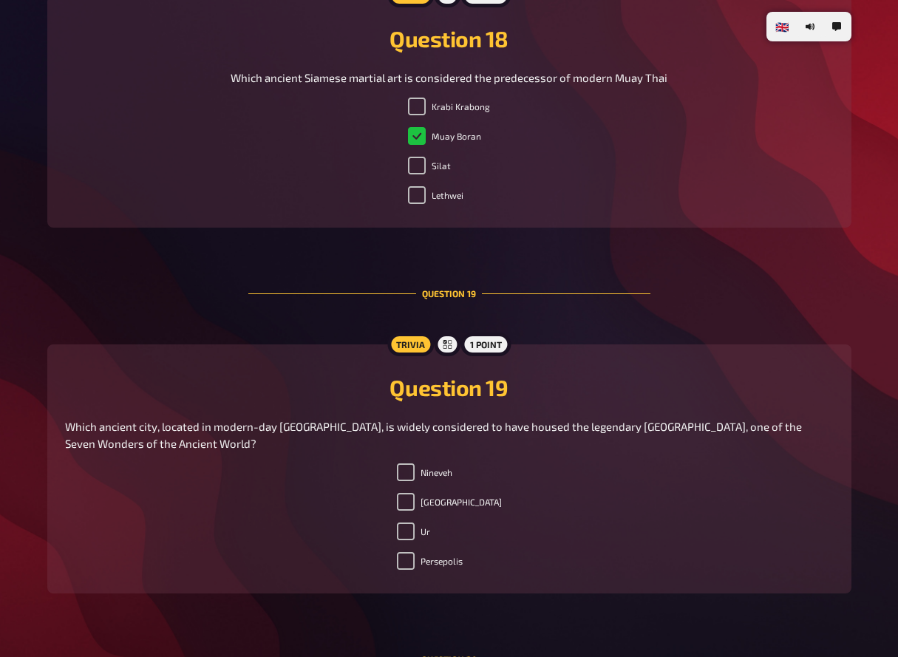
scroll to position [6412, 0]
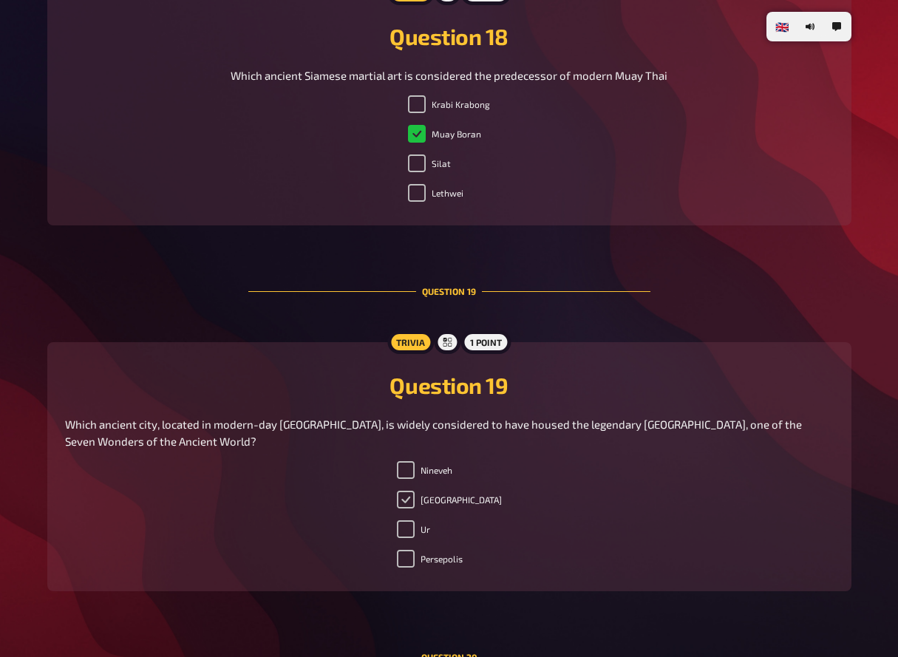
click at [415, 506] on input "[GEOGRAPHIC_DATA]" at bounding box center [406, 500] width 18 height 18
checkbox input "true"
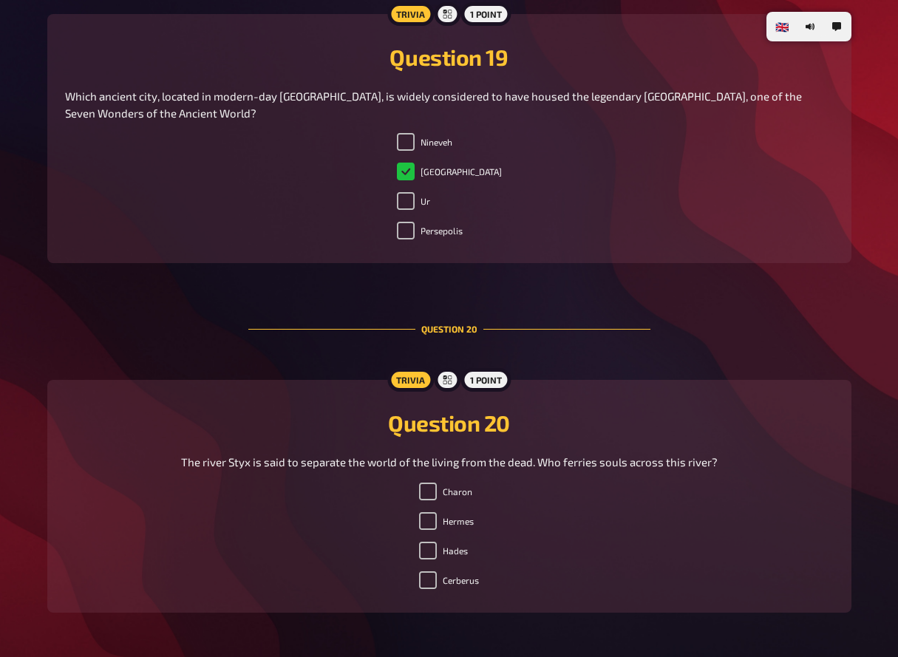
scroll to position [6745, 0]
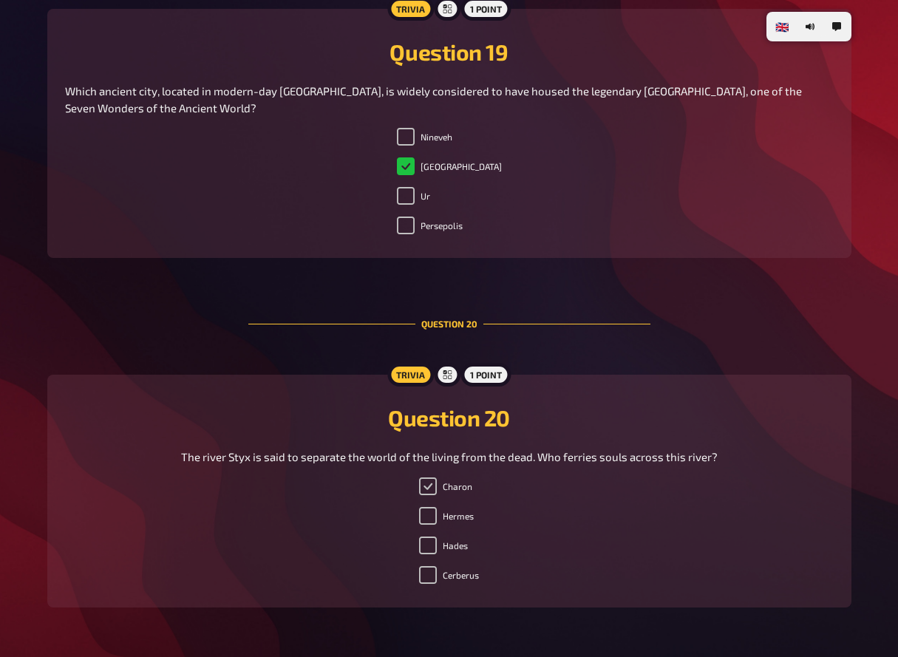
click at [430, 493] on input "Charon" at bounding box center [428, 487] width 18 height 18
checkbox input "true"
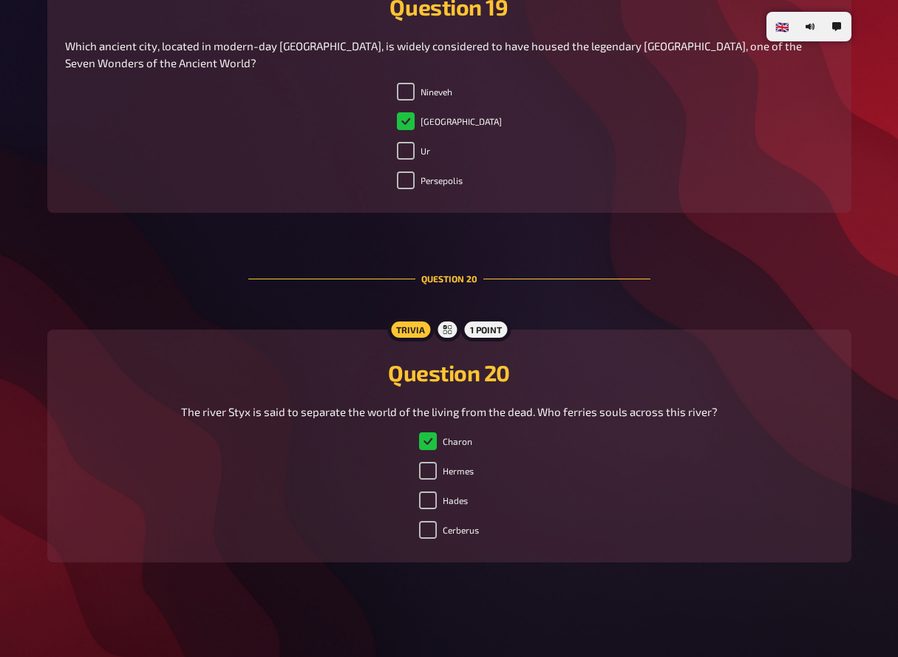
click at [409, 338] on div "Trivia" at bounding box center [410, 330] width 47 height 24
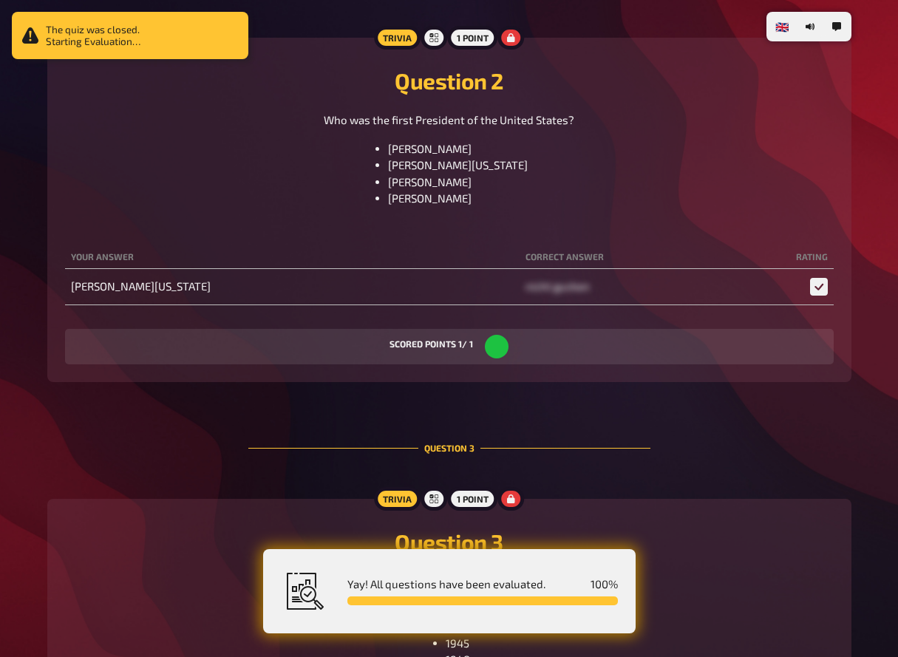
scroll to position [0, 0]
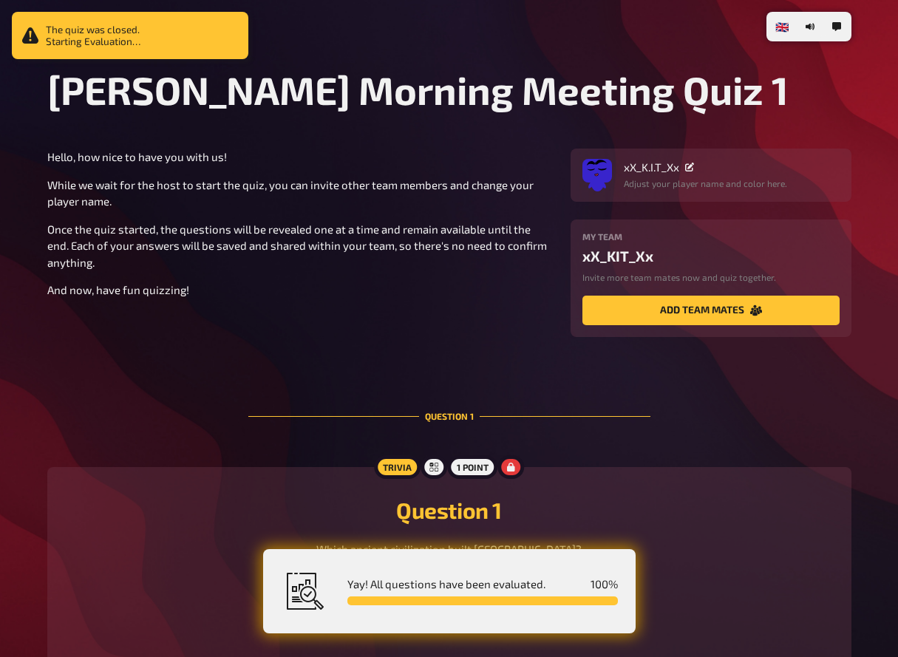
click at [605, 565] on div "Yay! All questions have been evaluated. 100 %" at bounding box center [449, 591] width 373 height 84
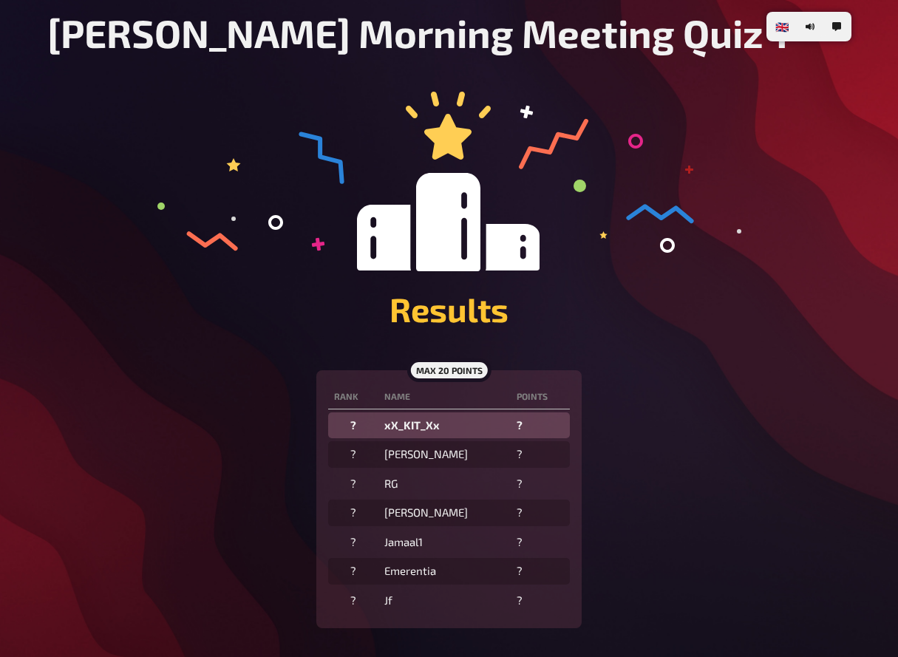
scroll to position [188, 0]
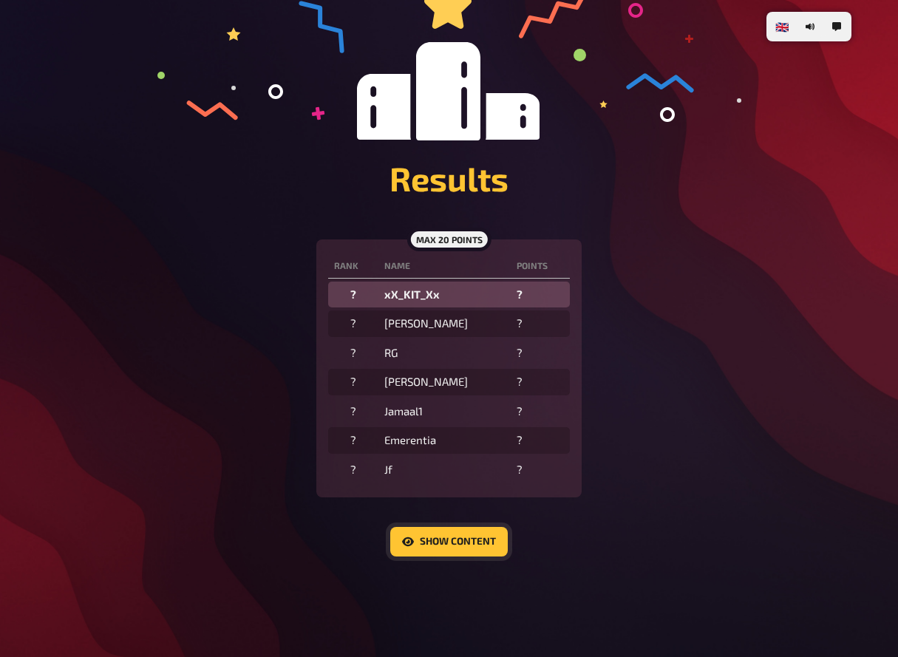
click at [486, 529] on button "Show content" at bounding box center [449, 542] width 118 height 30
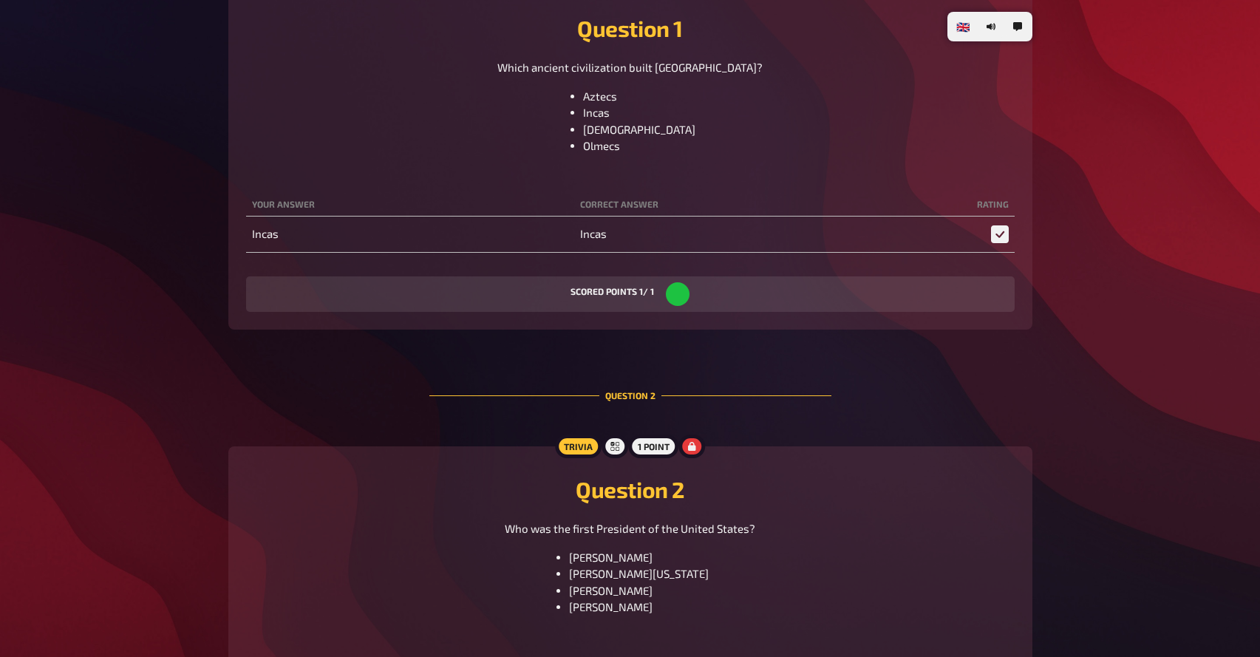
scroll to position [1135, 0]
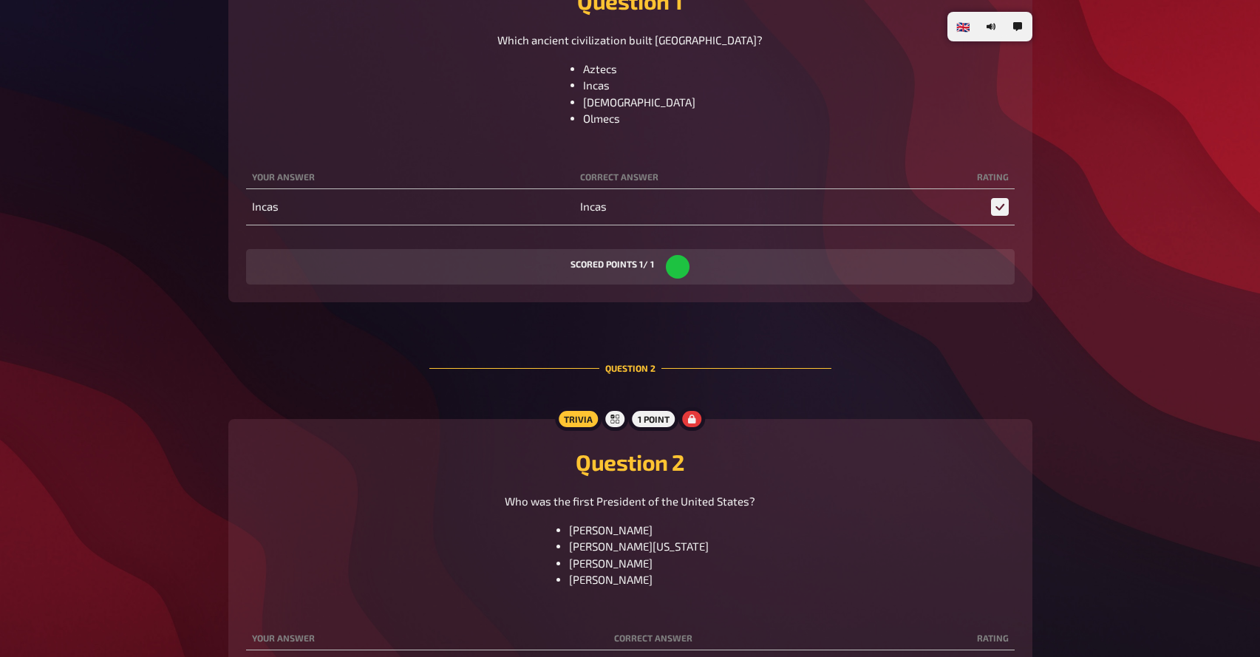
click at [591, 208] on span "Incas" at bounding box center [593, 206] width 27 height 13
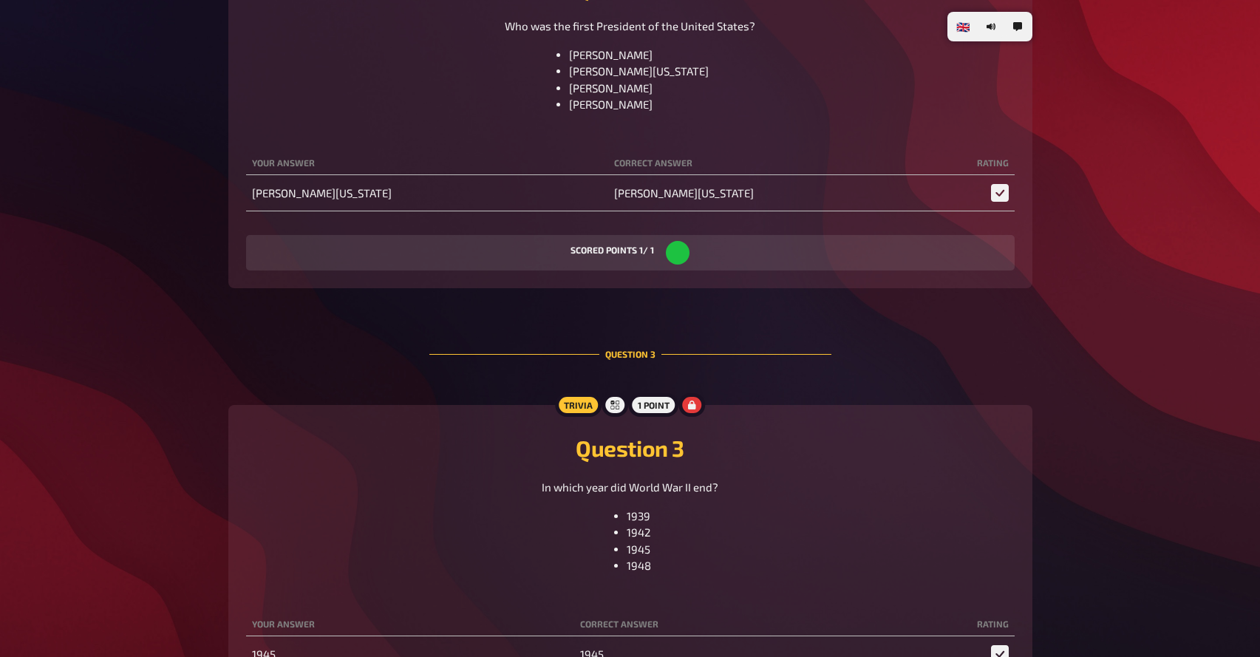
scroll to position [1605, 0]
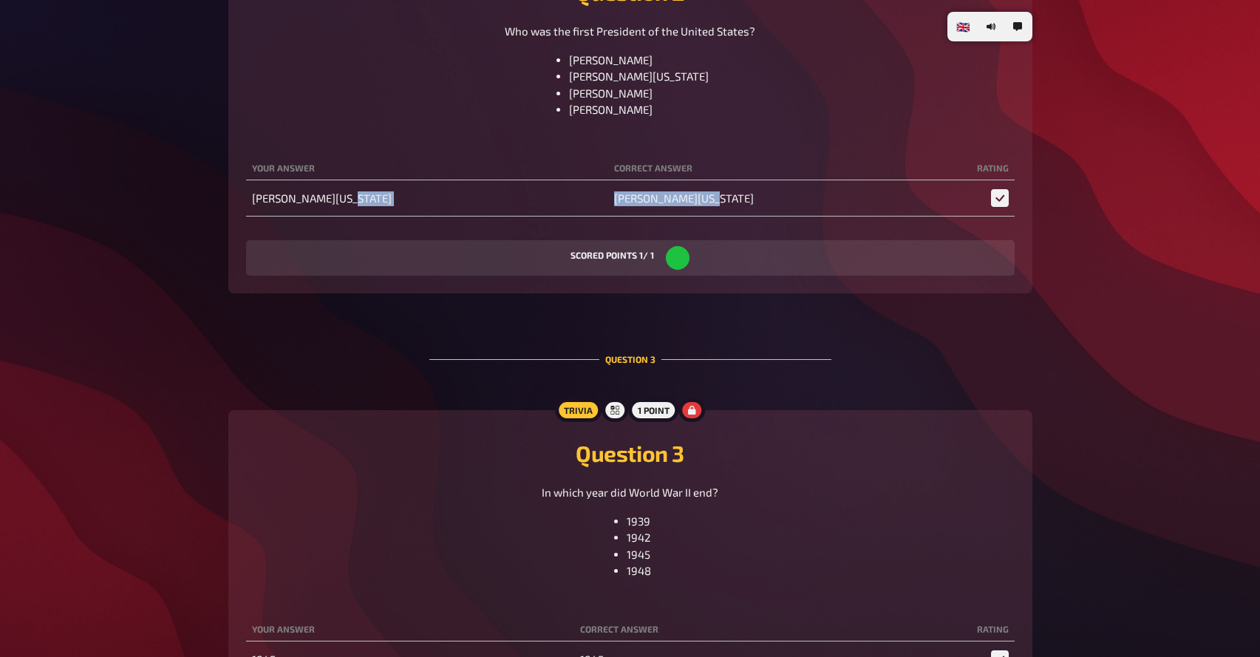
drag, startPoint x: 607, startPoint y: 204, endPoint x: 742, endPoint y: 203, distance: 135.3
click at [742, 203] on tr "[PERSON_NAME][US_STATE] [PERSON_NAME][US_STATE]" at bounding box center [630, 198] width 769 height 30
click at [742, 203] on td "[PERSON_NAME][US_STATE]" at bounding box center [789, 198] width 363 height 30
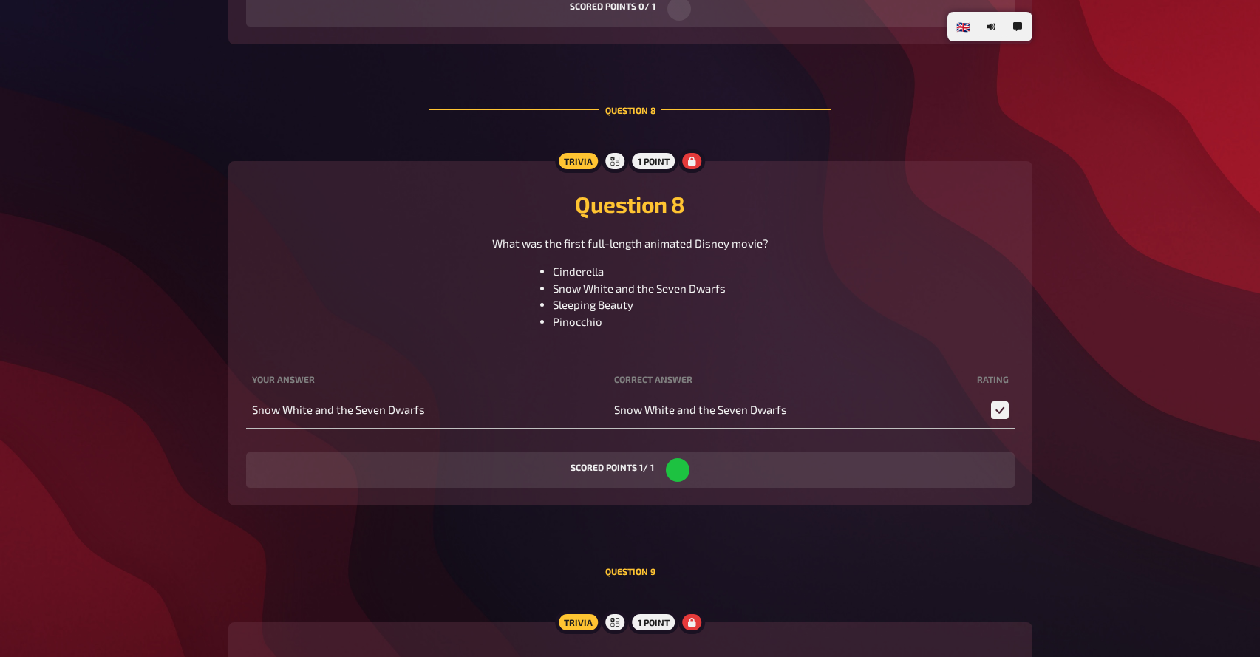
scroll to position [4218, 0]
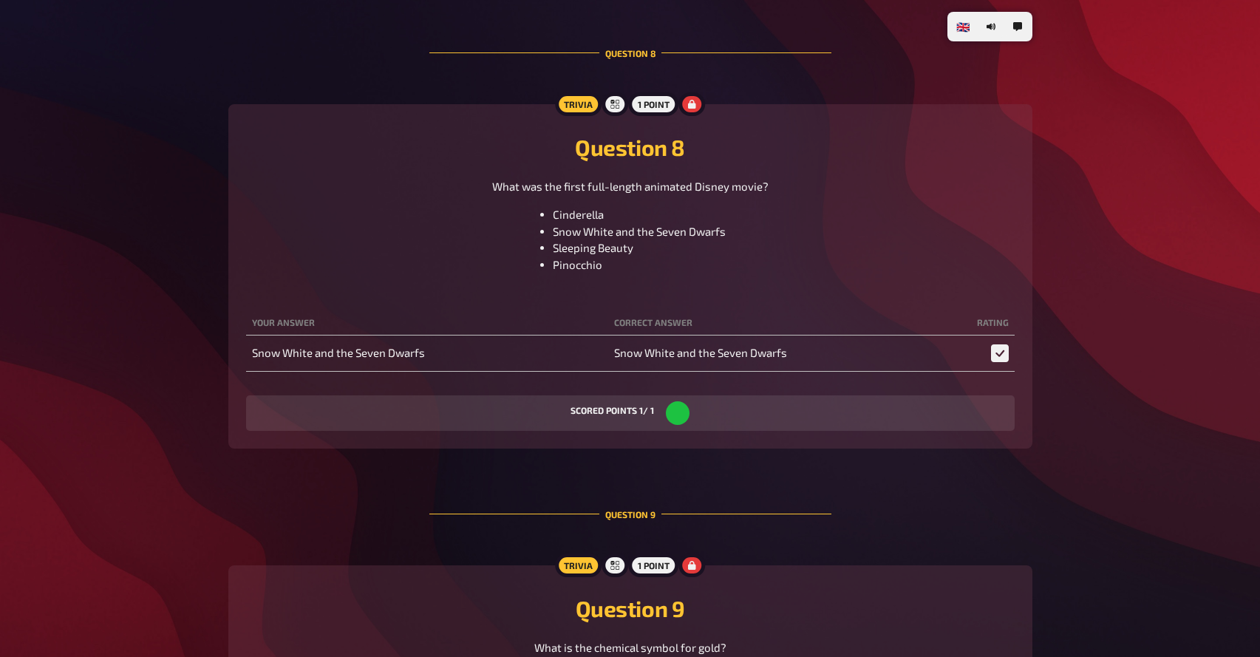
click at [633, 414] on label "scored points 1 / 1" at bounding box center [613, 410] width 84 height 9
click at [635, 414] on label "scored points 1 / 1" at bounding box center [613, 410] width 84 height 9
drag, startPoint x: 638, startPoint y: 414, endPoint x: 664, endPoint y: 414, distance: 25.9
click at [664, 414] on div "scored points 1 / 1" at bounding box center [630, 412] width 769 height 35
click at [648, 436] on div "Trivia 1 point Question 8 What was the first full-length animated Disney movie?…" at bounding box center [630, 276] width 804 height 344
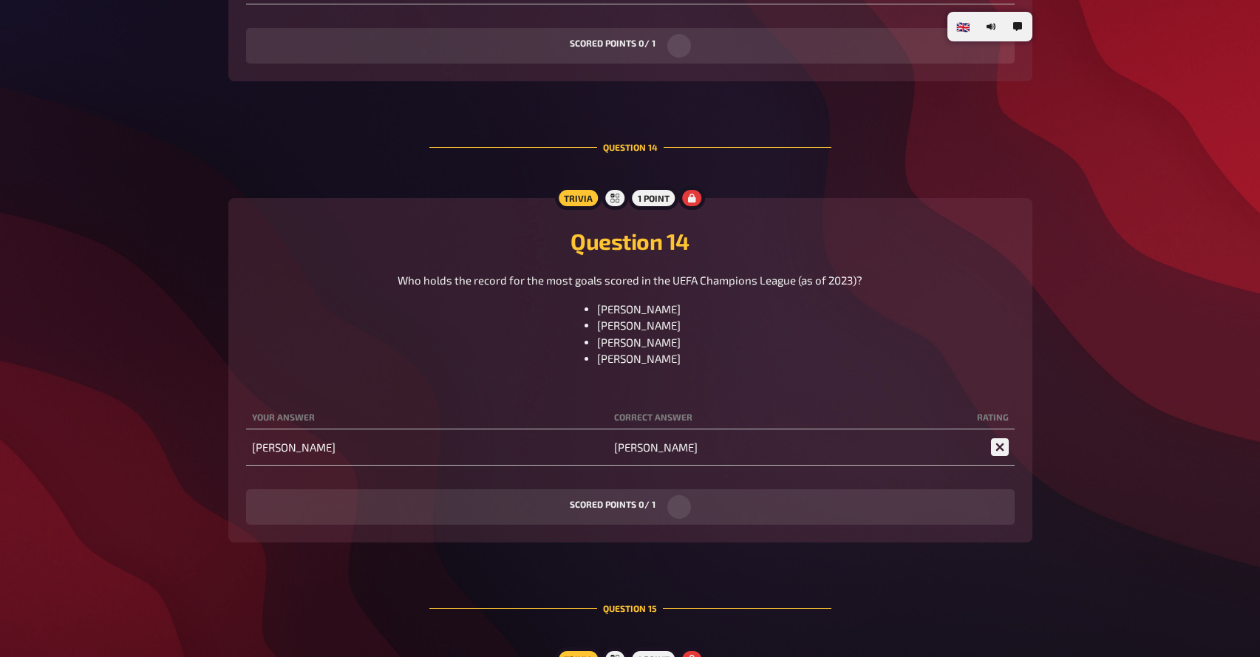
scroll to position [6897, 0]
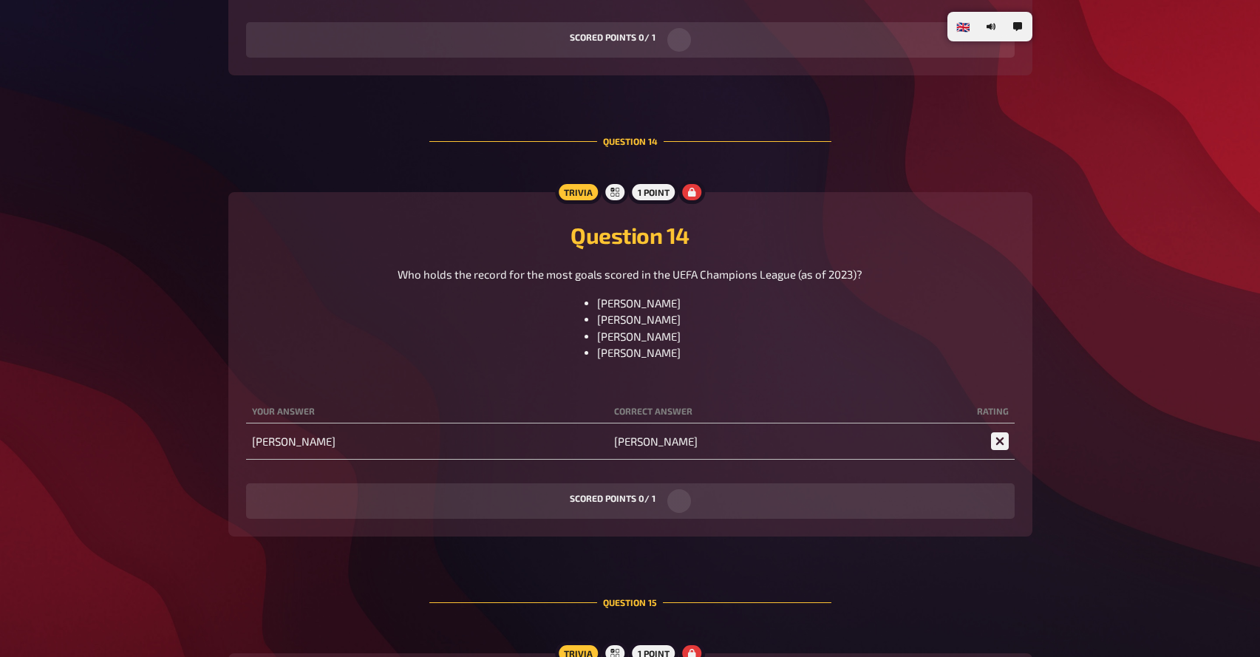
drag, startPoint x: 560, startPoint y: 449, endPoint x: 647, endPoint y: 449, distance: 87.2
click at [647, 448] on span "[PERSON_NAME]" at bounding box center [656, 441] width 84 height 13
click at [436, 456] on td "[PERSON_NAME]" at bounding box center [427, 442] width 363 height 30
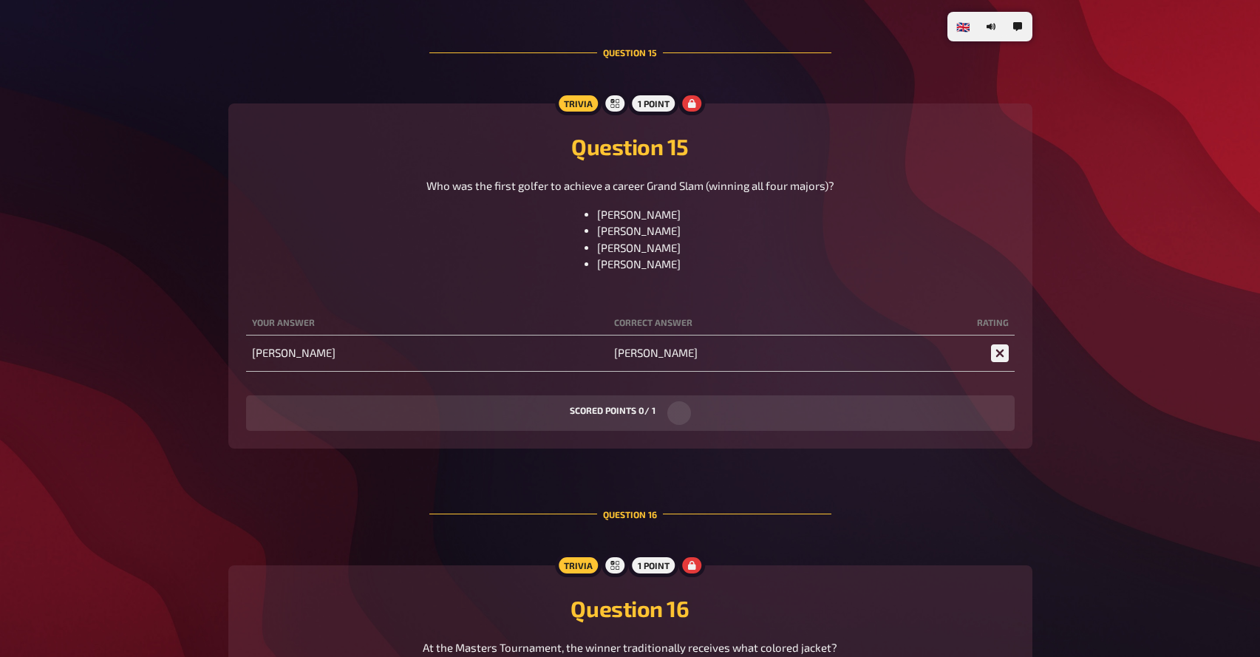
scroll to position [7450, 0]
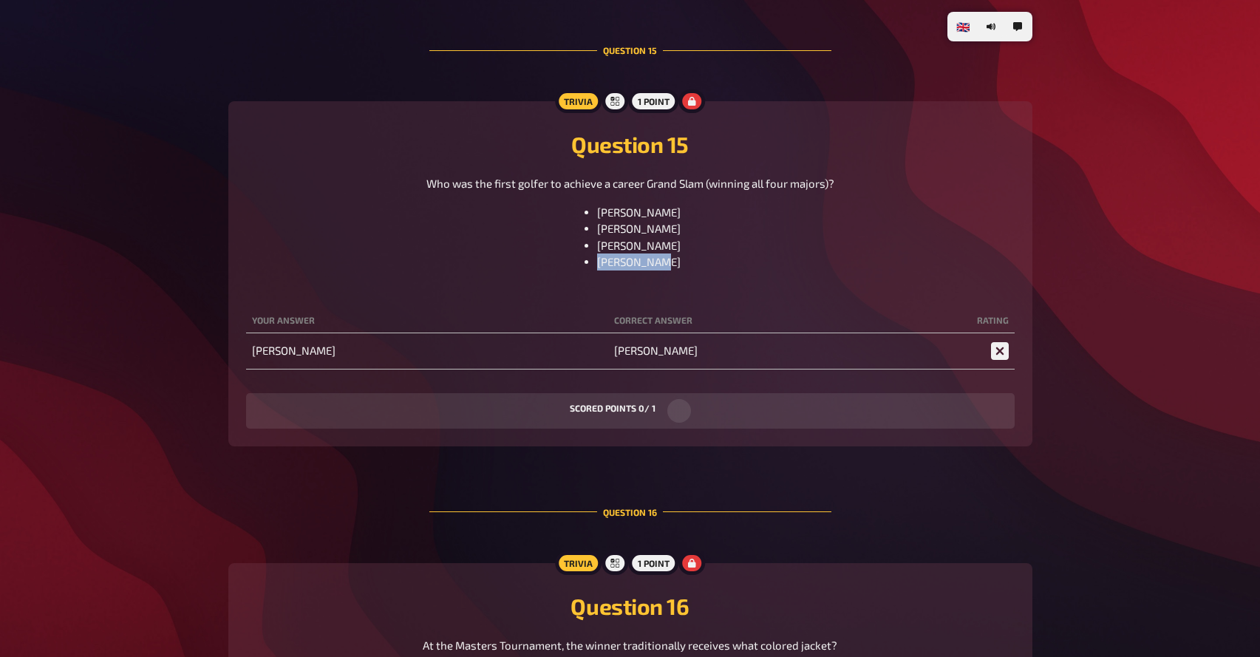
drag, startPoint x: 609, startPoint y: 270, endPoint x: 679, endPoint y: 270, distance: 70.2
click at [679, 270] on div "[PERSON_NAME] [PERSON_NAME] [PERSON_NAME] [PERSON_NAME]" at bounding box center [630, 237] width 769 height 67
click at [661, 316] on th "Correct answer" at bounding box center [789, 321] width 363 height 24
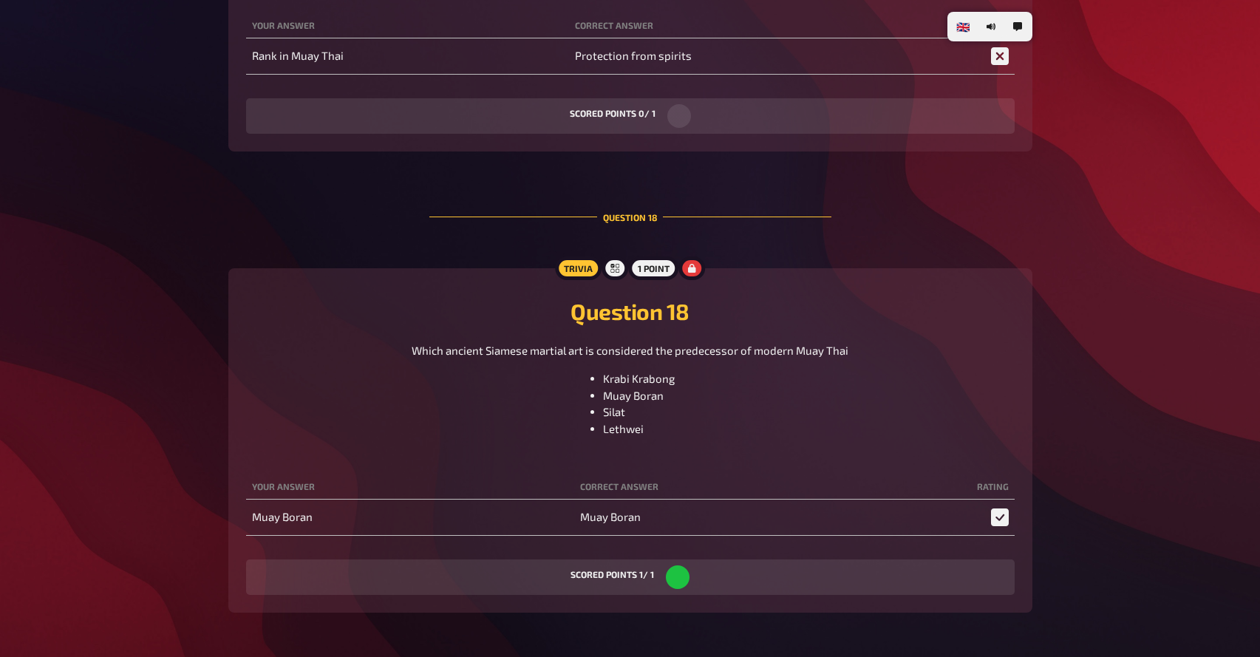
scroll to position [8722, 0]
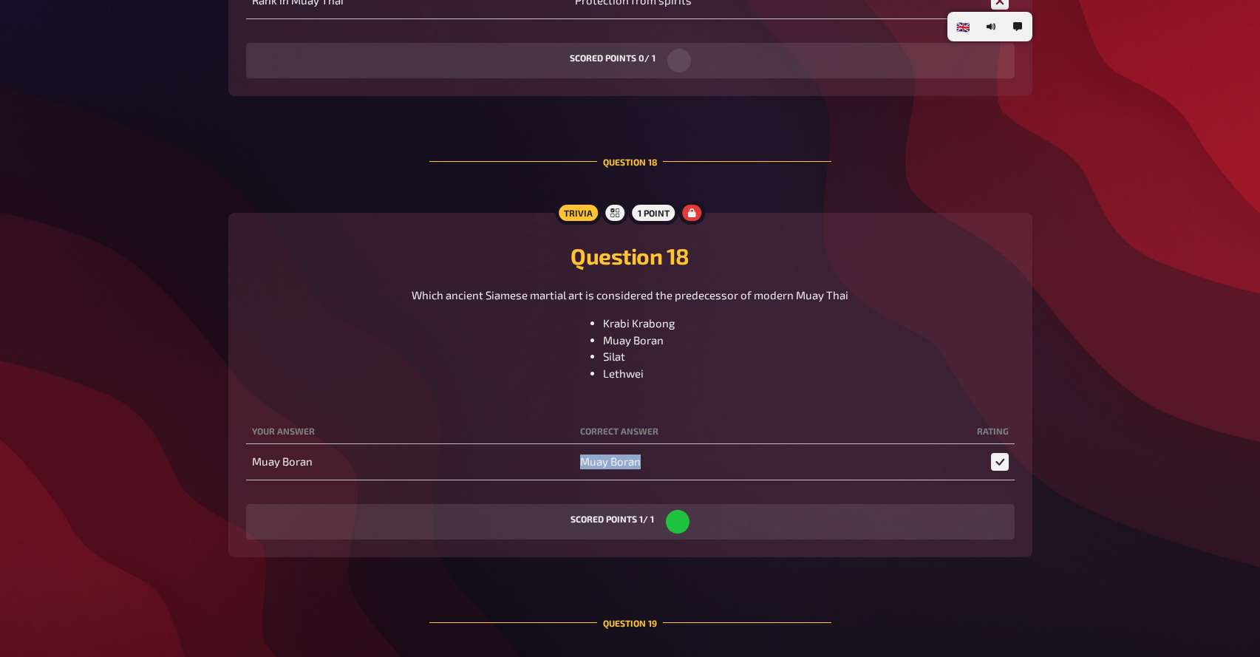
drag, startPoint x: 579, startPoint y: 468, endPoint x: 695, endPoint y: 468, distance: 116.1
click at [693, 468] on td "Muay Boran" at bounding box center [772, 462] width 397 height 30
click at [565, 477] on td "Muay Boran" at bounding box center [410, 462] width 328 height 30
drag, startPoint x: 554, startPoint y: 478, endPoint x: 710, endPoint y: 478, distance: 156.0
click at [707, 477] on tr "Muay Boran Muay Boran" at bounding box center [630, 462] width 769 height 30
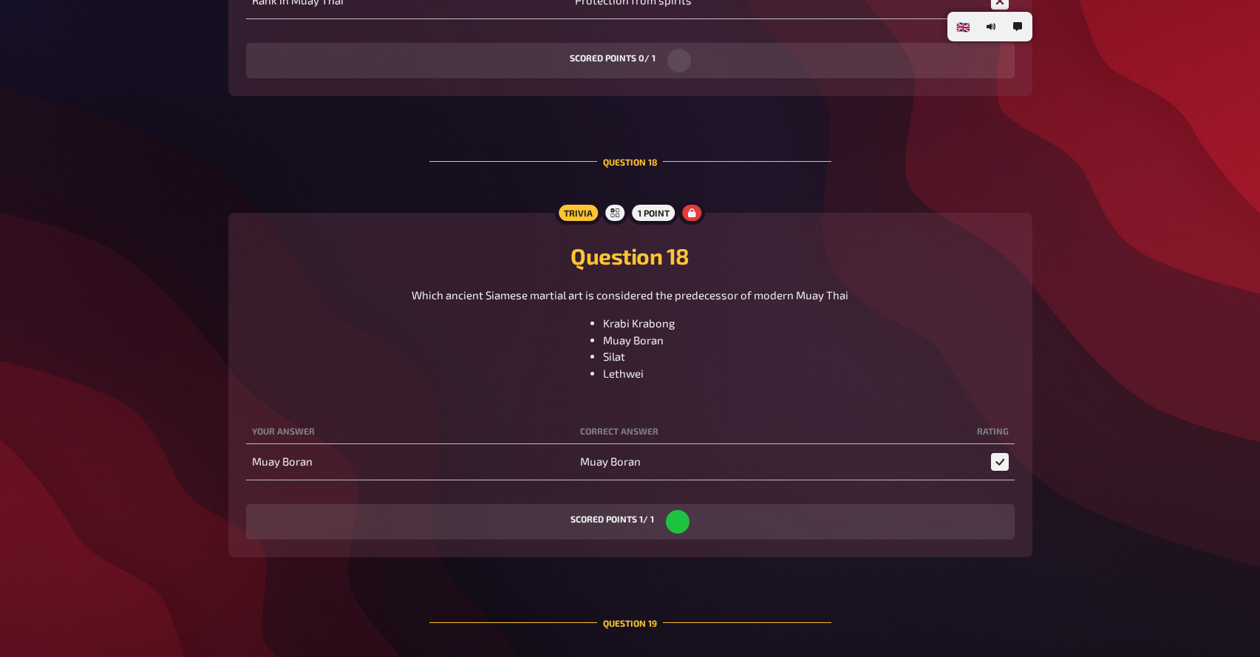
click at [607, 492] on div "Question 18 Which ancient Siamese martial art is considered the predecessor of …" at bounding box center [630, 385] width 769 height 309
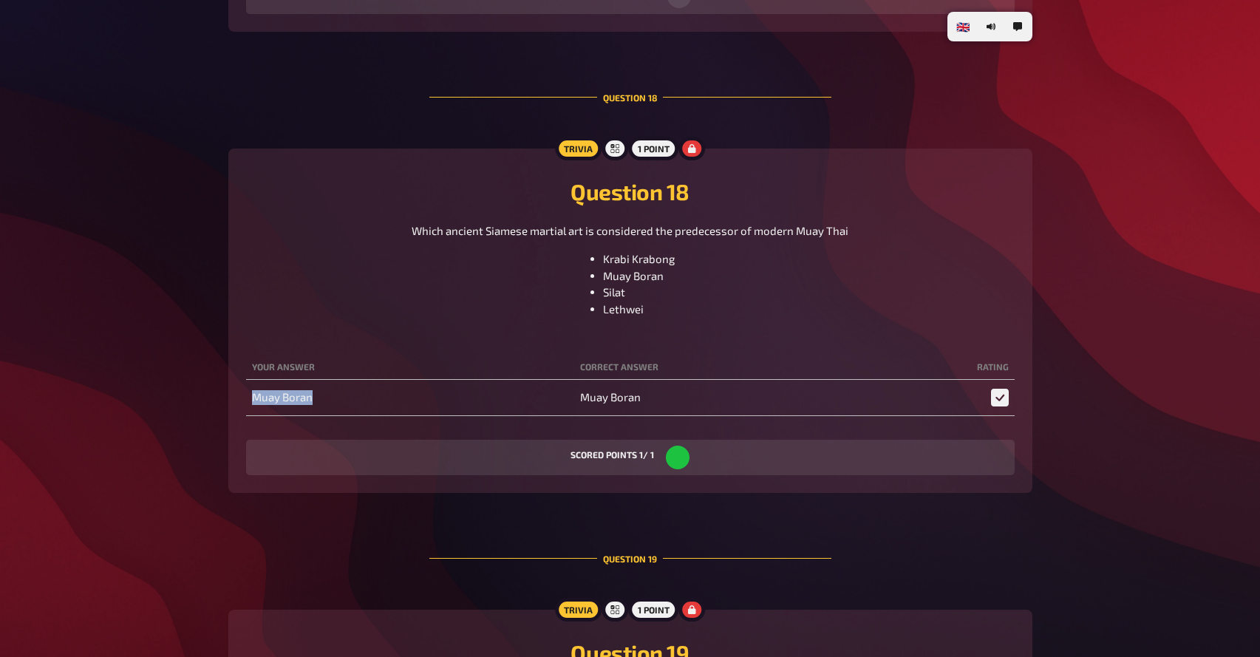
drag, startPoint x: 568, startPoint y: 394, endPoint x: 682, endPoint y: 394, distance: 113.1
click at [682, 394] on tr "Muay Boran Muay Boran" at bounding box center [630, 398] width 769 height 30
click at [616, 427] on div "Question 18 Which ancient Siamese martial art is considered the predecessor of …" at bounding box center [630, 320] width 769 height 309
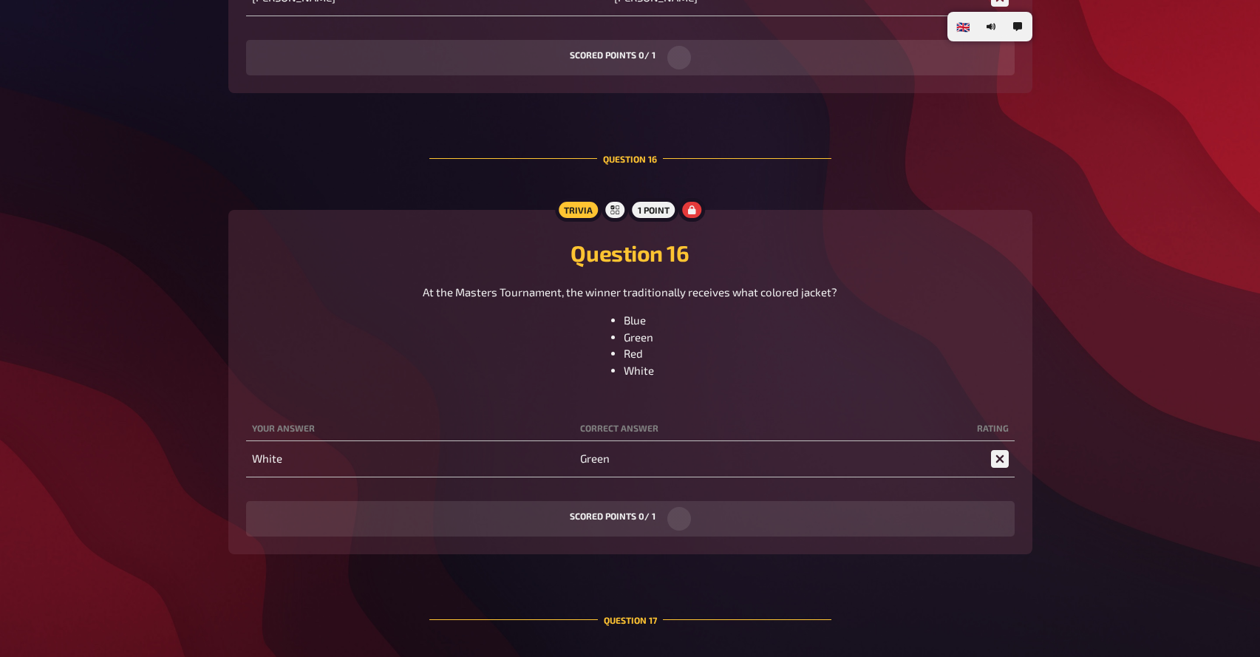
scroll to position [7395, 0]
